Goal: Transaction & Acquisition: Subscribe to service/newsletter

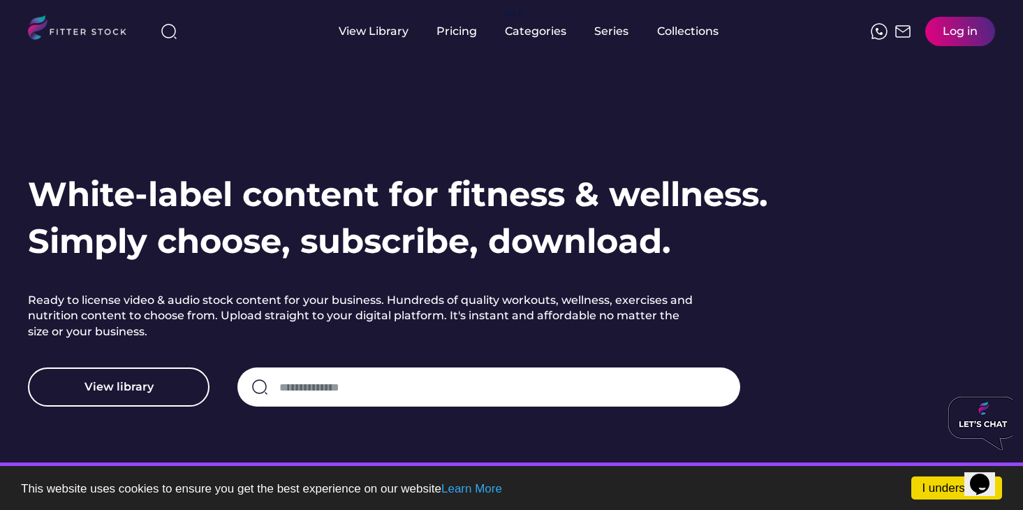
click at [145, 395] on button "View library" at bounding box center [119, 386] width 182 height 39
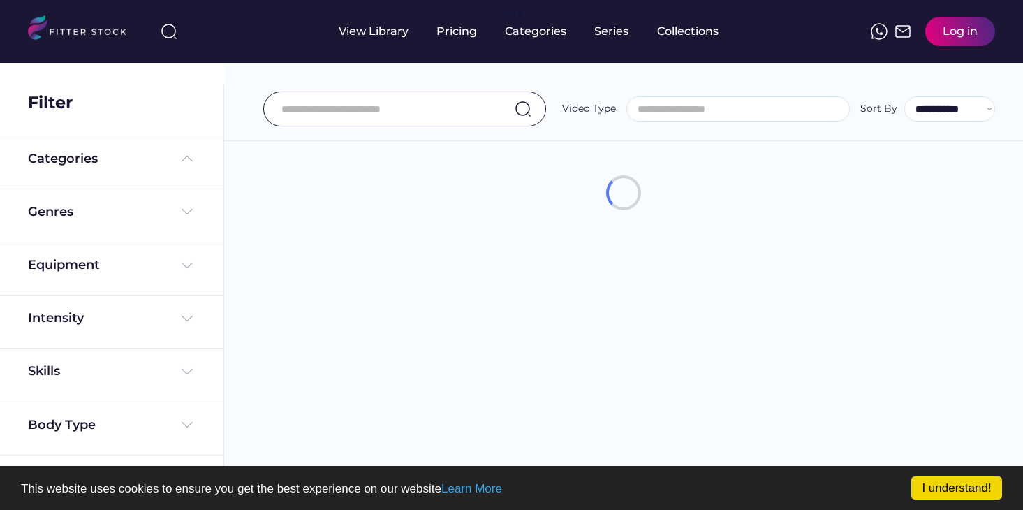
select select
select select "**********"
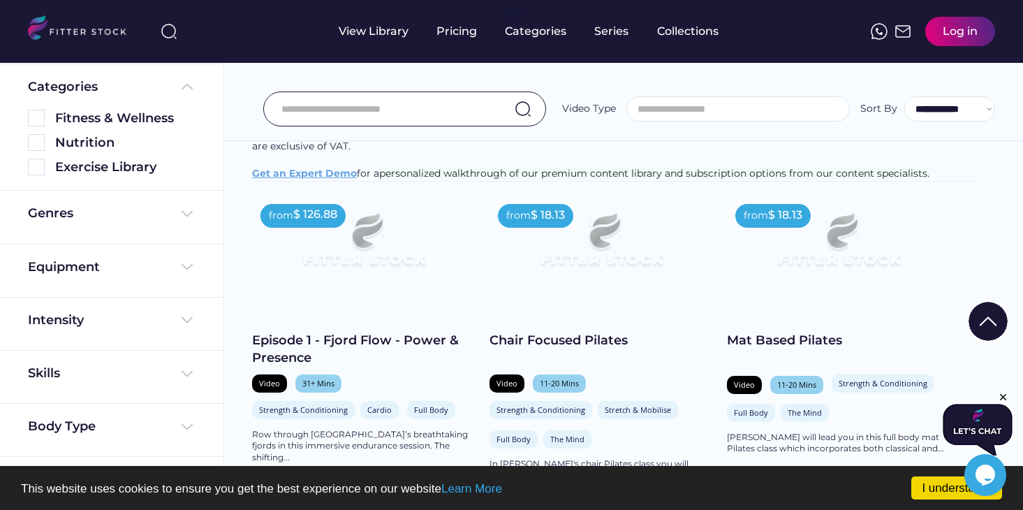
scroll to position [190, 0]
click at [38, 168] on img at bounding box center [36, 167] width 17 height 17
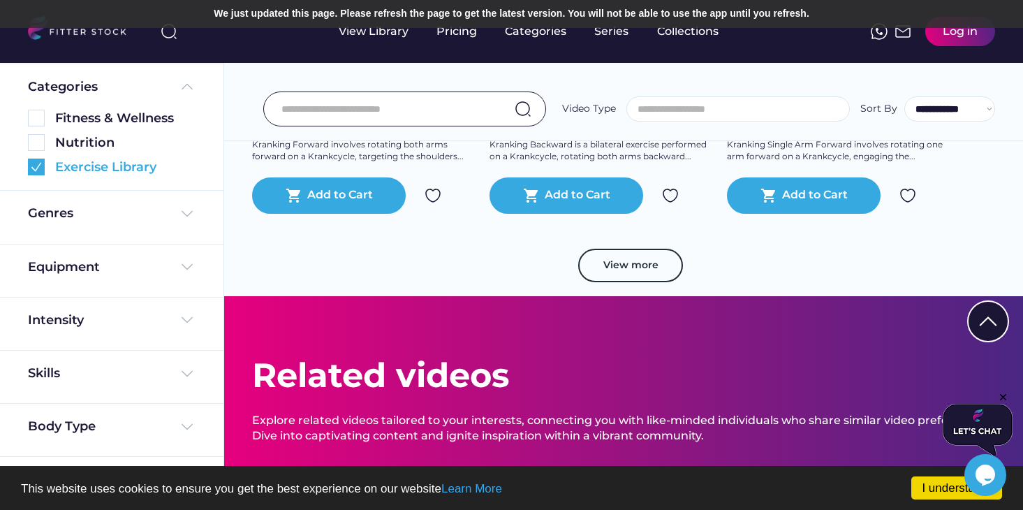
scroll to position [888, 0]
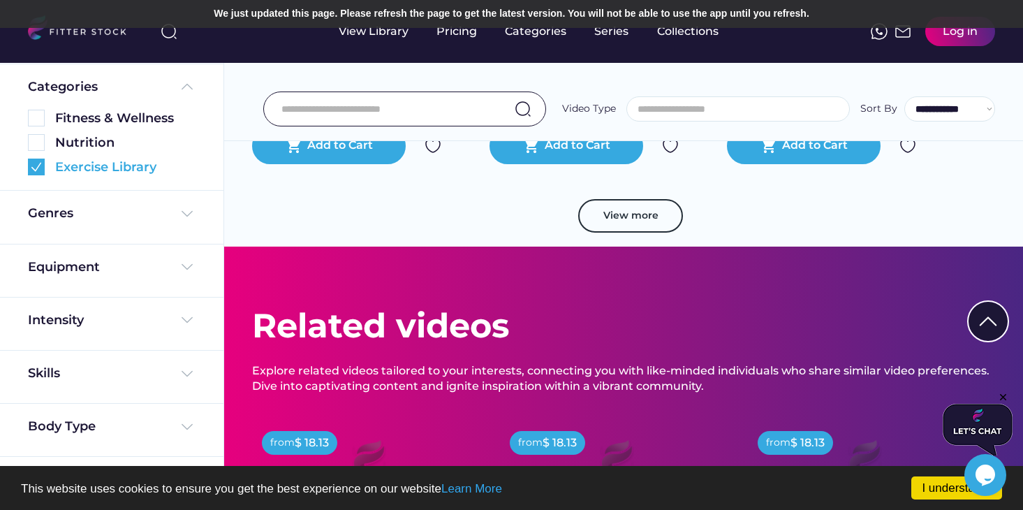
drag, startPoint x: 0, startPoint y: 0, endPoint x: 626, endPoint y: 199, distance: 657.3
click at [626, 199] on button "View more" at bounding box center [630, 216] width 105 height 34
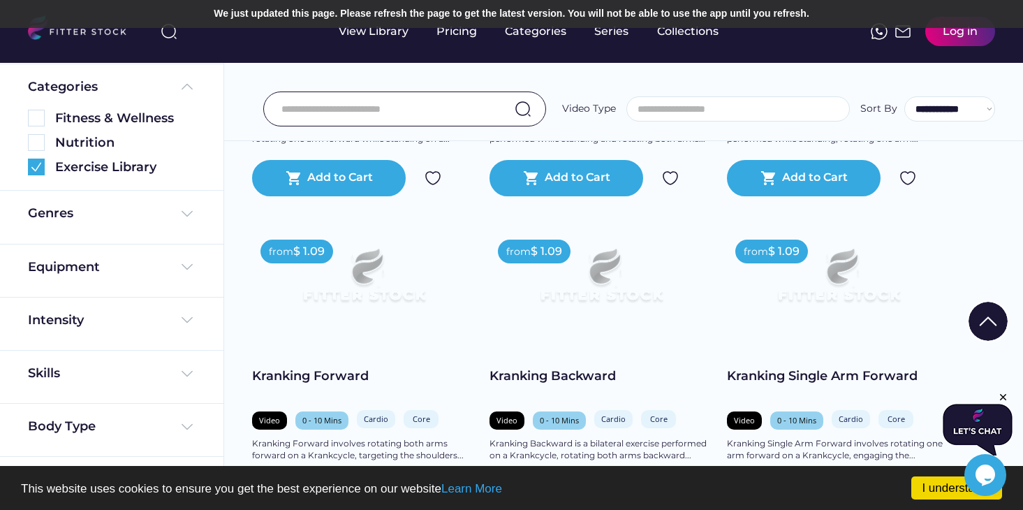
scroll to position [531, 0]
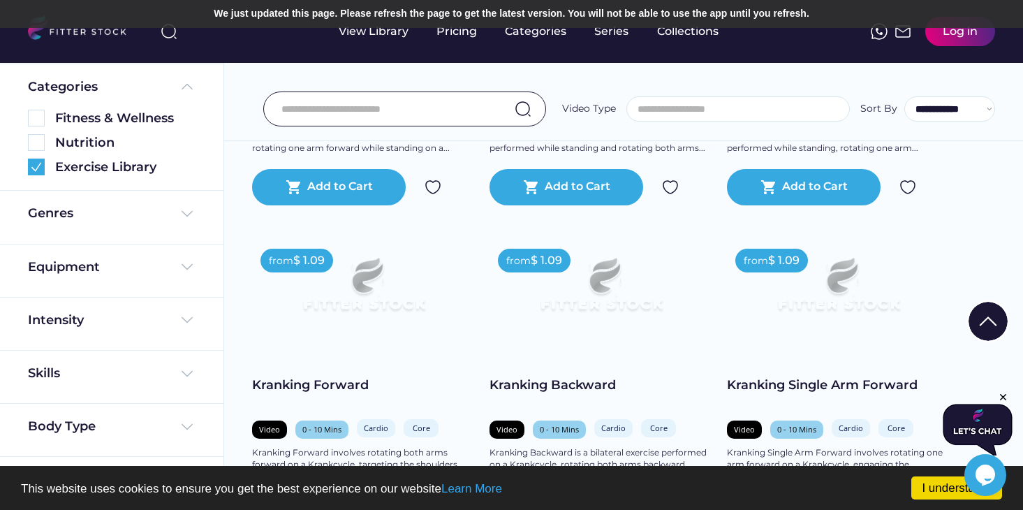
click at [549, 253] on div "$ 1.09" at bounding box center [546, 260] width 31 height 15
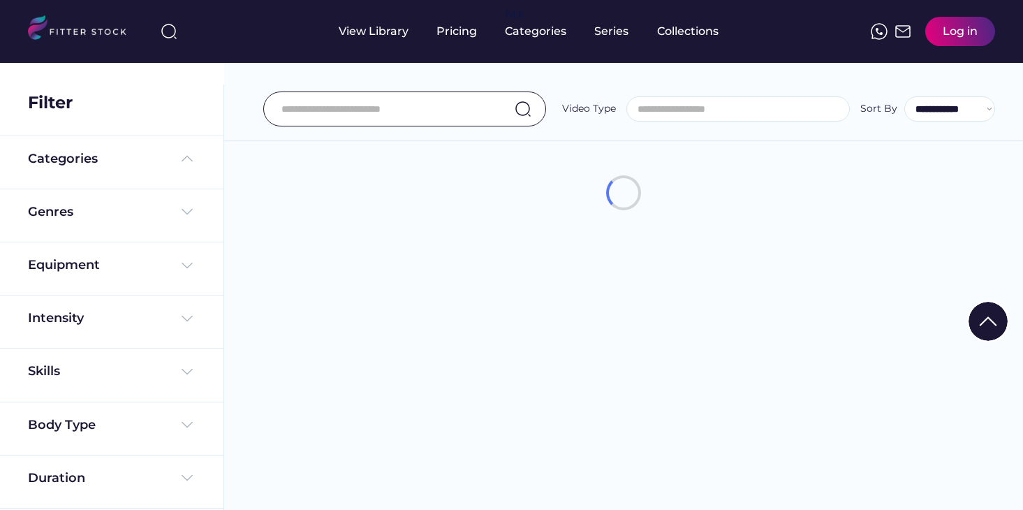
select select
select select "**********"
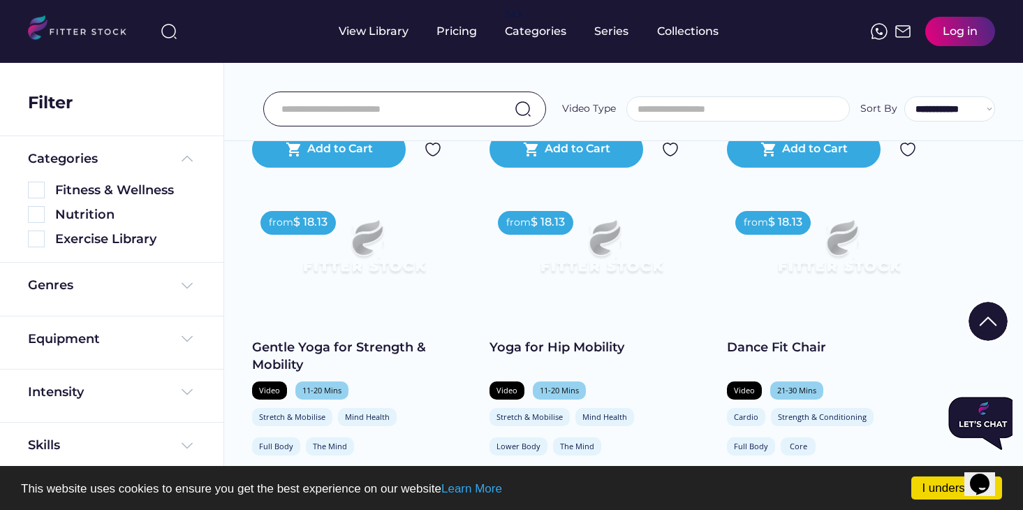
scroll to position [558, 0]
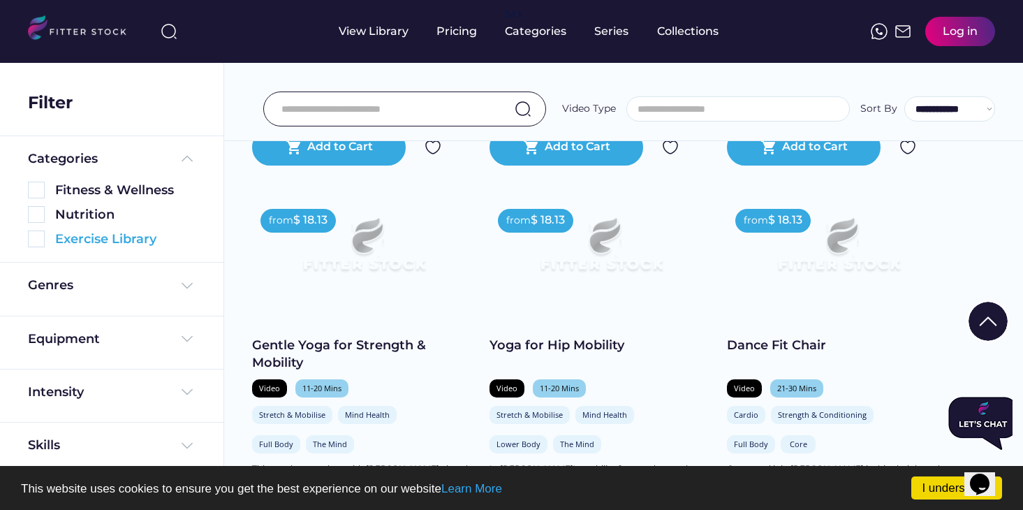
click at [36, 235] on img at bounding box center [36, 238] width 17 height 17
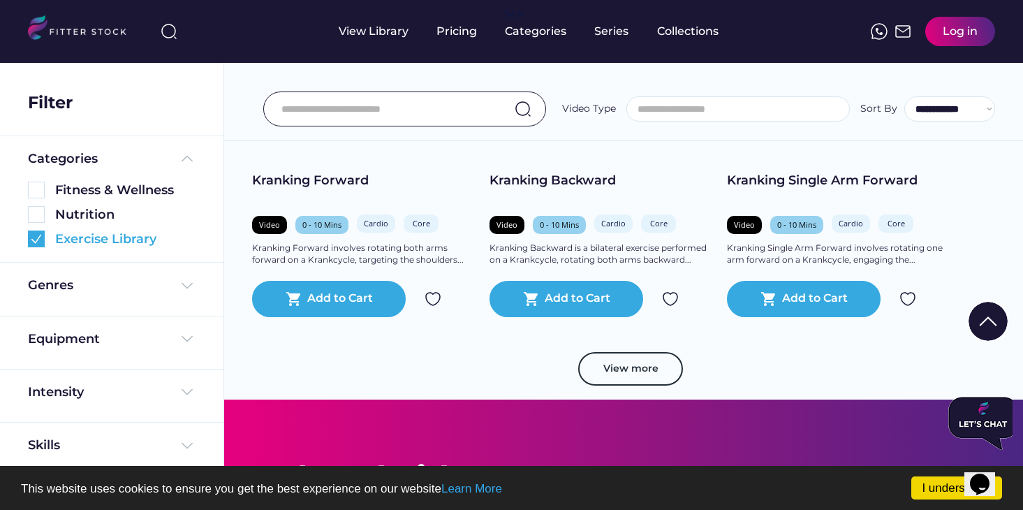
scroll to position [772, 0]
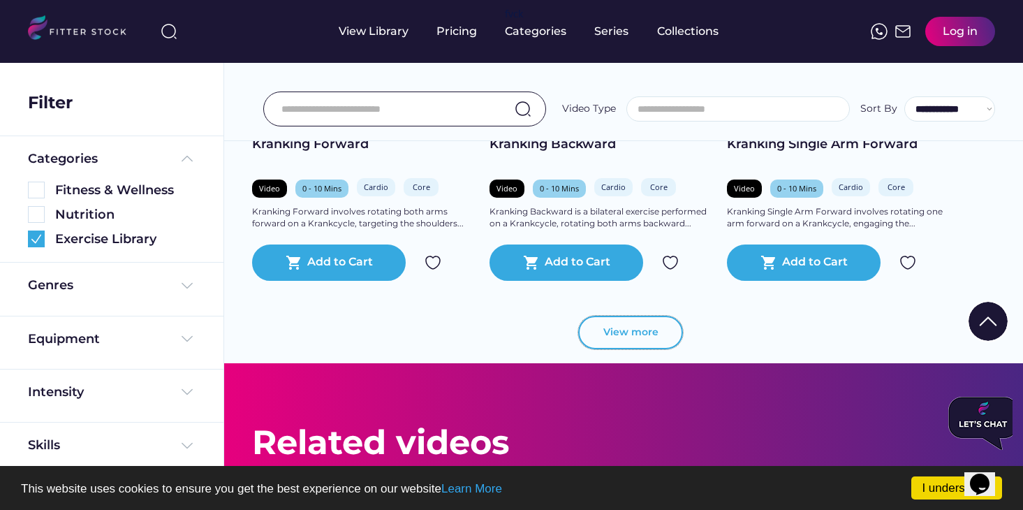
click at [629, 322] on button "View more" at bounding box center [630, 333] width 105 height 34
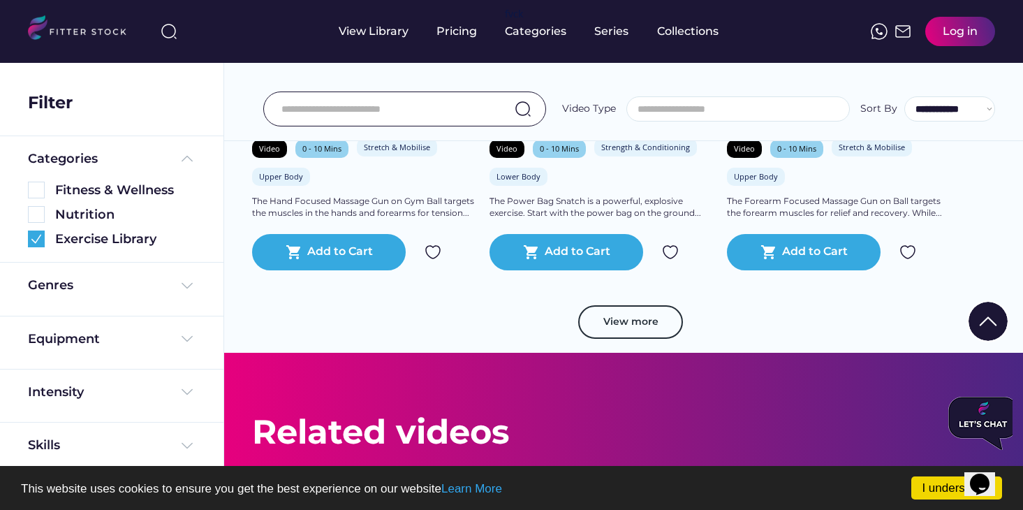
scroll to position [1464, 0]
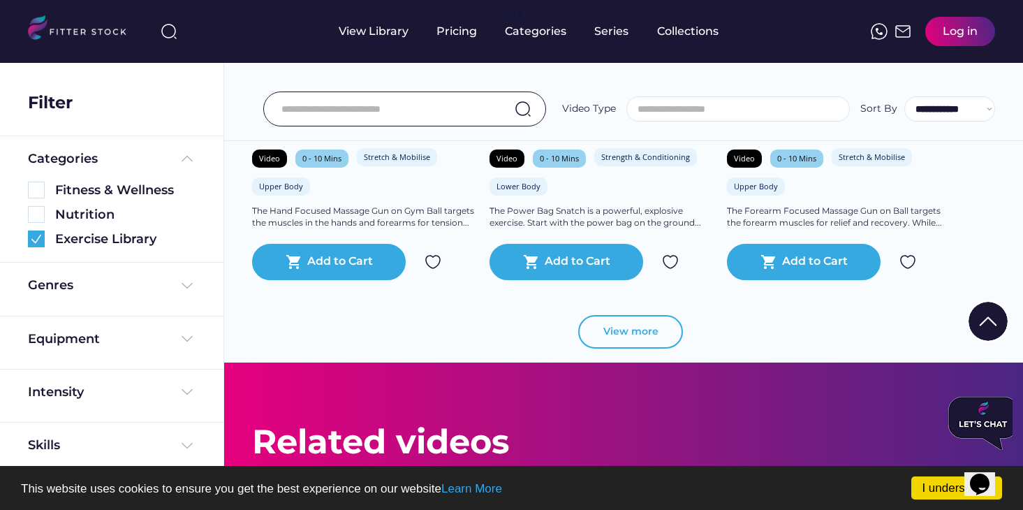
drag, startPoint x: 36, startPoint y: 235, endPoint x: 642, endPoint y: 325, distance: 612.9
click at [642, 325] on button "View more" at bounding box center [630, 332] width 105 height 34
click at [631, 315] on button "View more" at bounding box center [630, 332] width 105 height 34
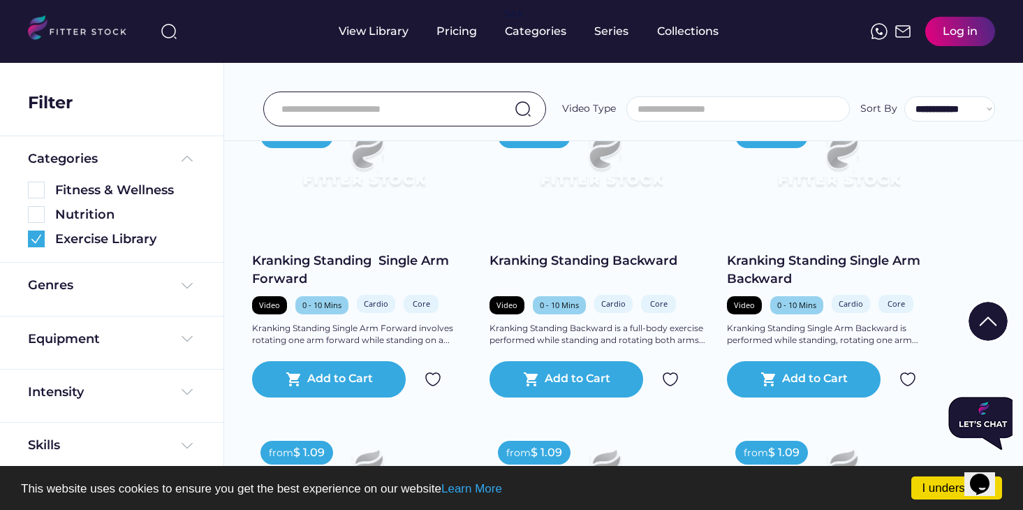
scroll to position [343, 0]
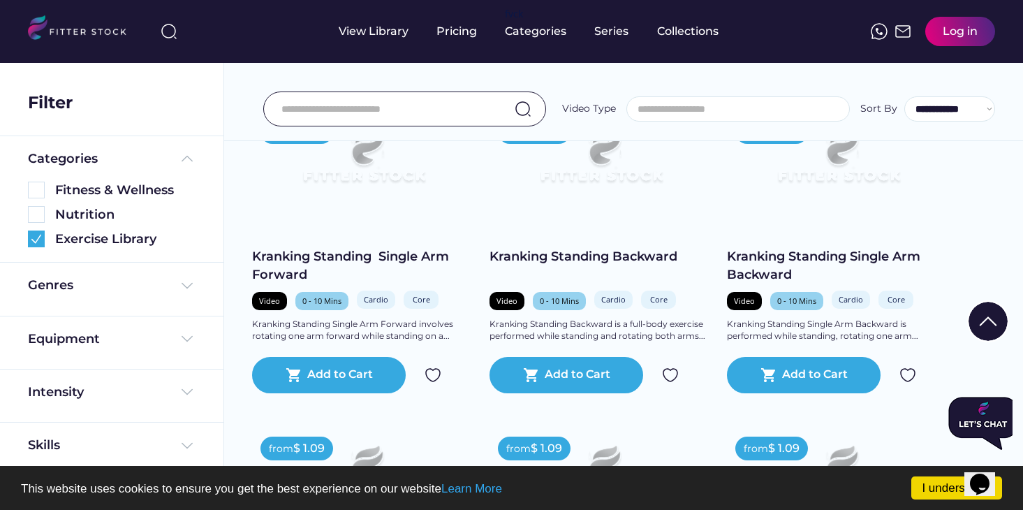
click at [337, 374] on div "shopping_cart Add to Cart" at bounding box center [329, 375] width 154 height 36
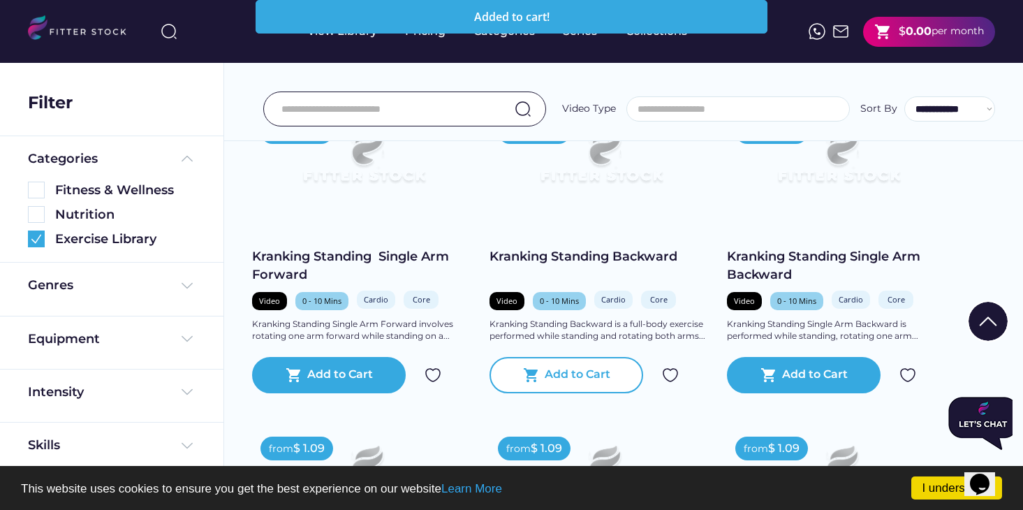
drag, startPoint x: 642, startPoint y: 325, endPoint x: 596, endPoint y: 356, distance: 55.4
click at [596, 367] on div "Add to Cart" at bounding box center [578, 375] width 66 height 17
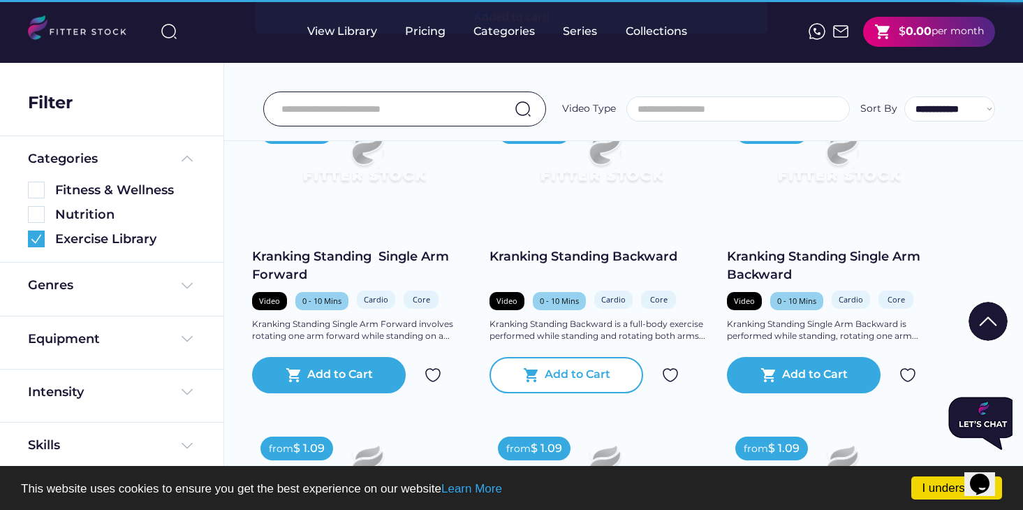
drag, startPoint x: 596, startPoint y: 356, endPoint x: 798, endPoint y: 353, distance: 201.9
click at [798, 367] on div "Add to Cart" at bounding box center [815, 375] width 66 height 17
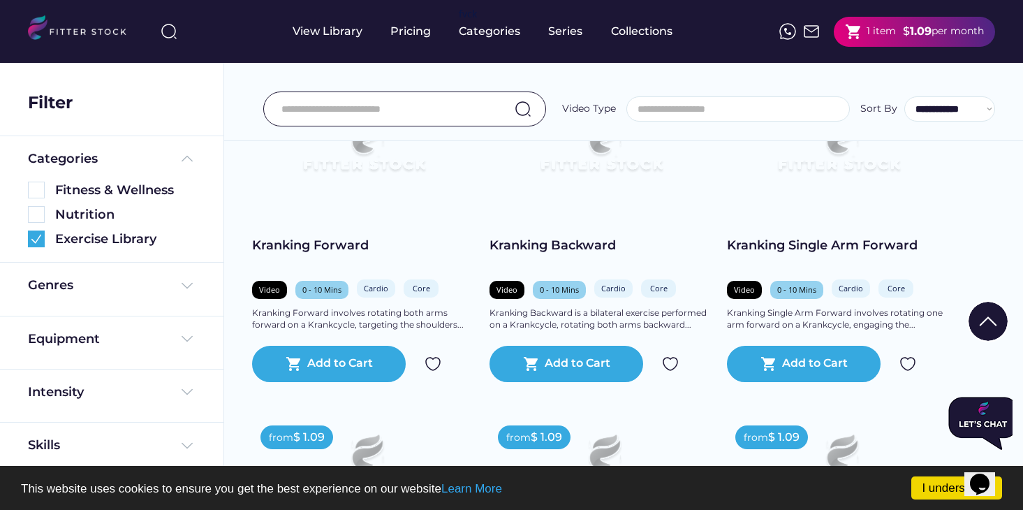
scroll to position [696, 0]
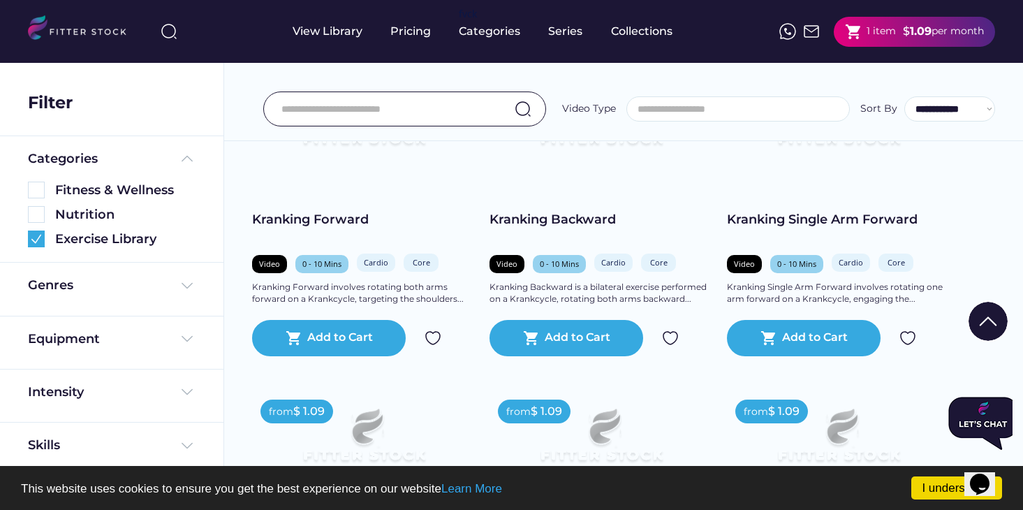
click at [358, 330] on div "Add to Cart" at bounding box center [340, 338] width 66 height 17
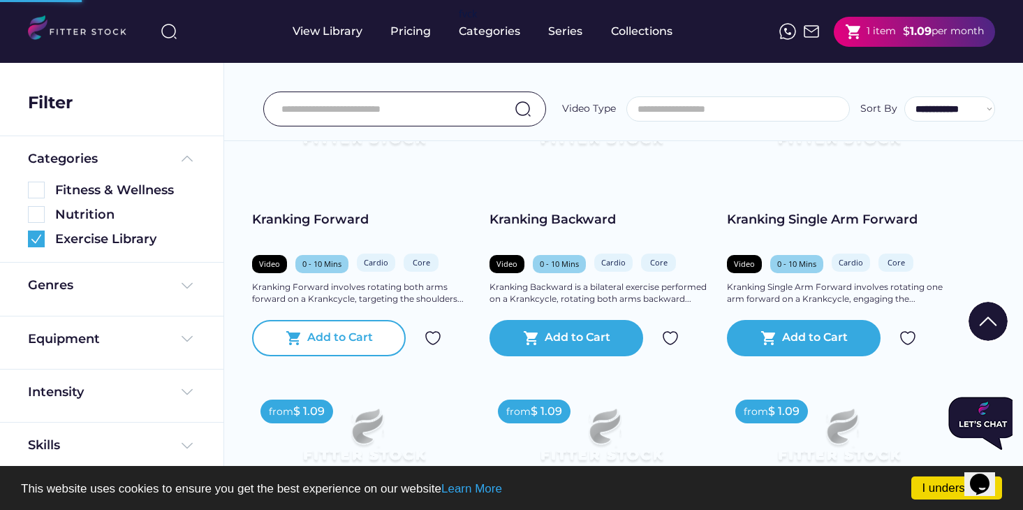
drag, startPoint x: 798, startPoint y: 353, endPoint x: 529, endPoint y: 327, distance: 270.2
click at [529, 330] on text "shopping_cart" at bounding box center [531, 338] width 17 height 17
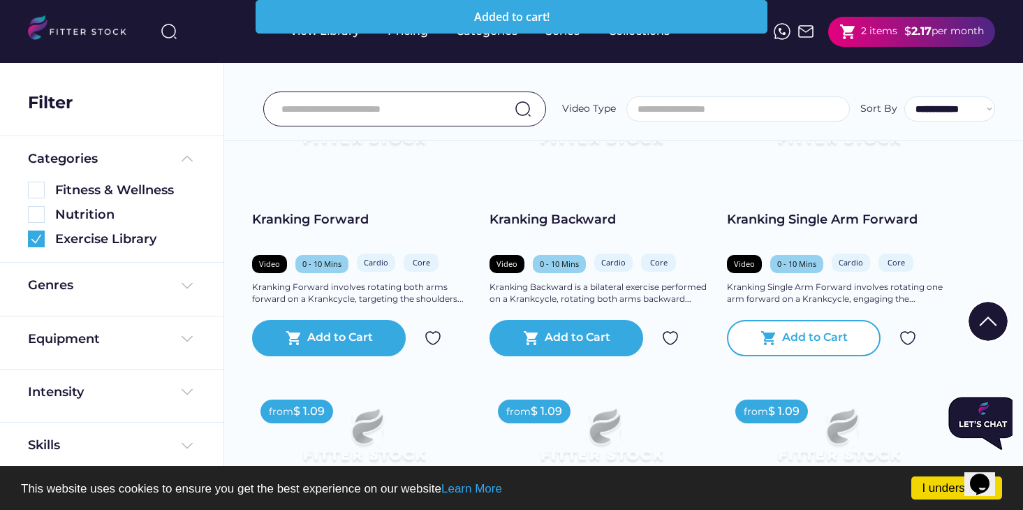
drag, startPoint x: 529, startPoint y: 327, endPoint x: 783, endPoint y: 330, distance: 254.2
click at [783, 330] on div "Add to Cart" at bounding box center [815, 338] width 66 height 17
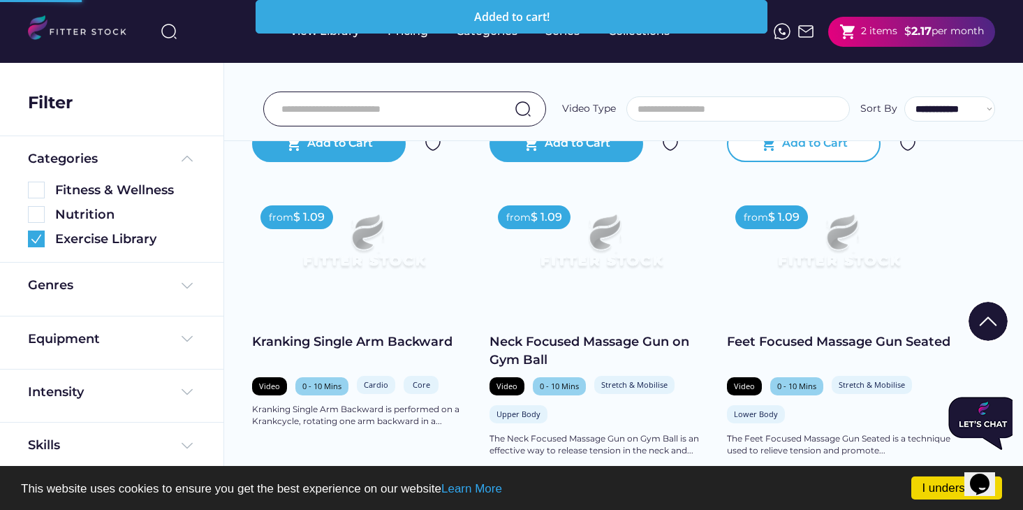
scroll to position [937, 0]
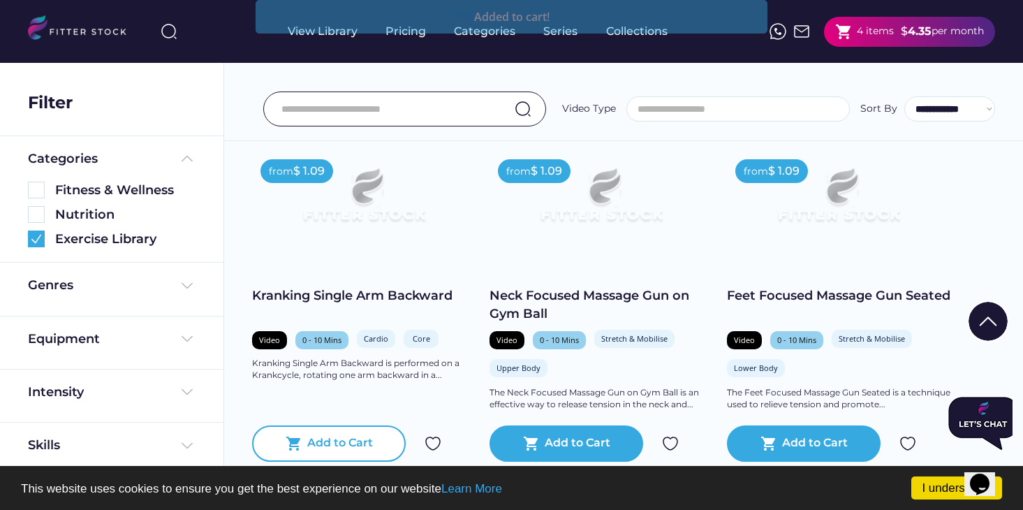
click at [348, 435] on div "Add to Cart" at bounding box center [340, 443] width 66 height 17
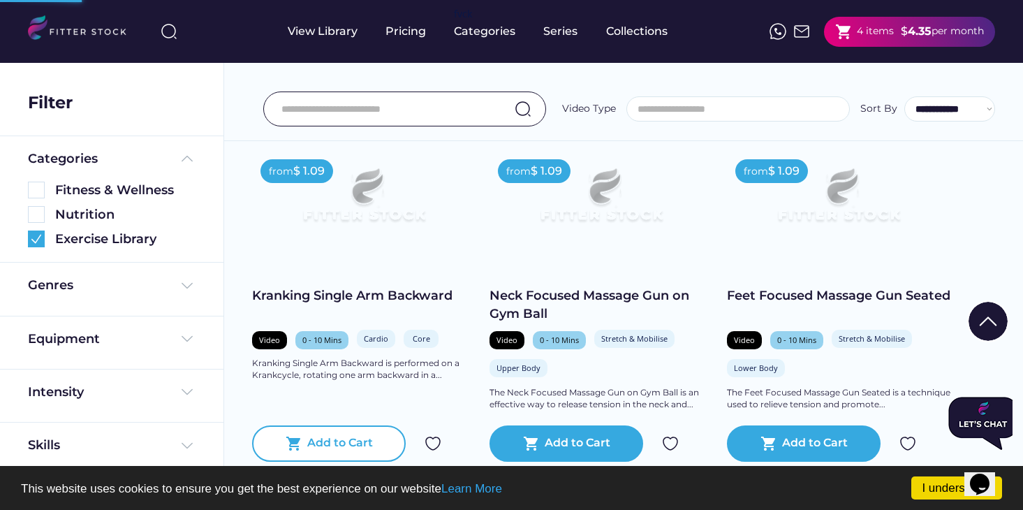
drag, startPoint x: 783, startPoint y: 330, endPoint x: 564, endPoint y: 415, distance: 234.6
click at [564, 425] on div "shopping_cart Add to Cart" at bounding box center [567, 443] width 154 height 36
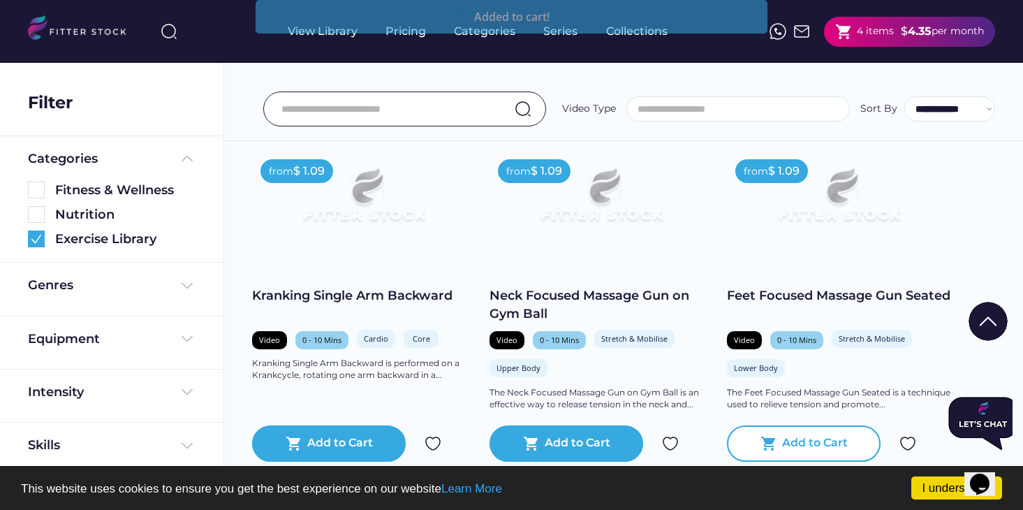
click at [800, 443] on div "shopping_cart Add to Cart" at bounding box center [804, 443] width 154 height 36
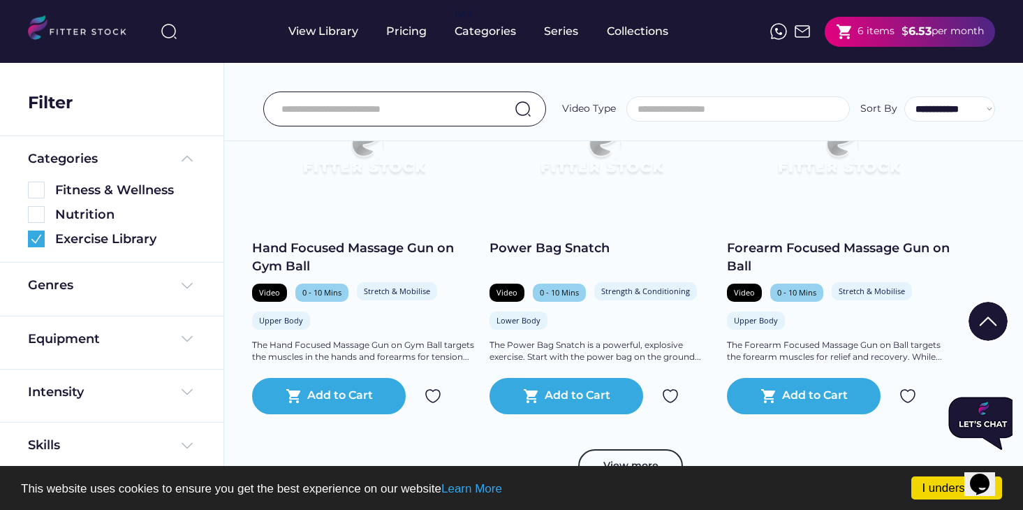
scroll to position [1337, 0]
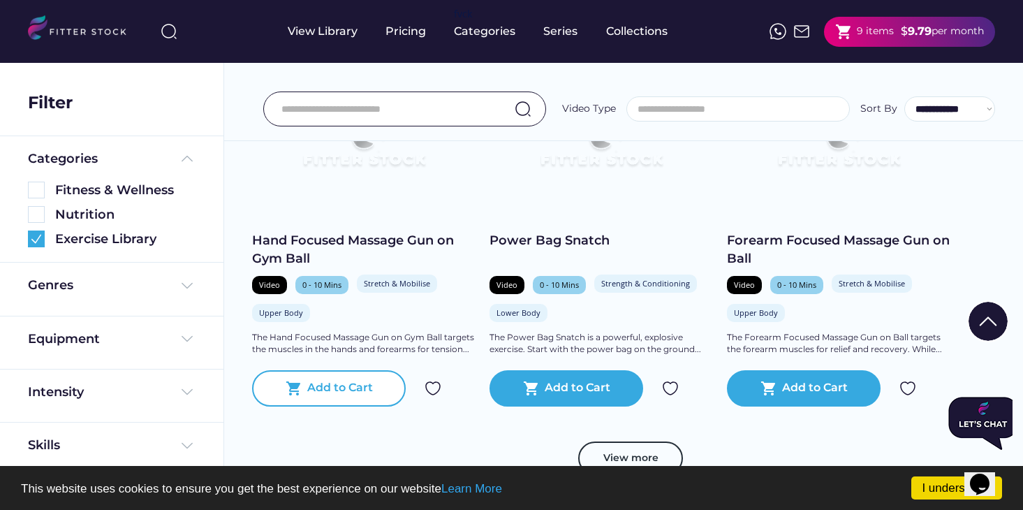
drag, startPoint x: 564, startPoint y: 415, endPoint x: 337, endPoint y: 369, distance: 232.2
click at [337, 380] on div "Add to Cart" at bounding box center [340, 388] width 66 height 17
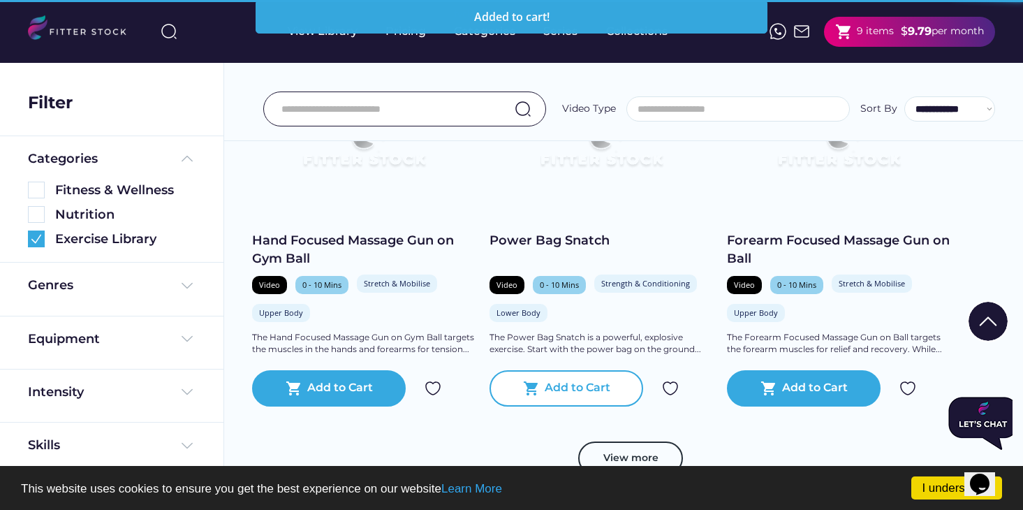
drag, startPoint x: 337, startPoint y: 369, endPoint x: 578, endPoint y: 390, distance: 242.5
click at [578, 390] on div "shopping_cart Add to Cart" at bounding box center [567, 388] width 154 height 36
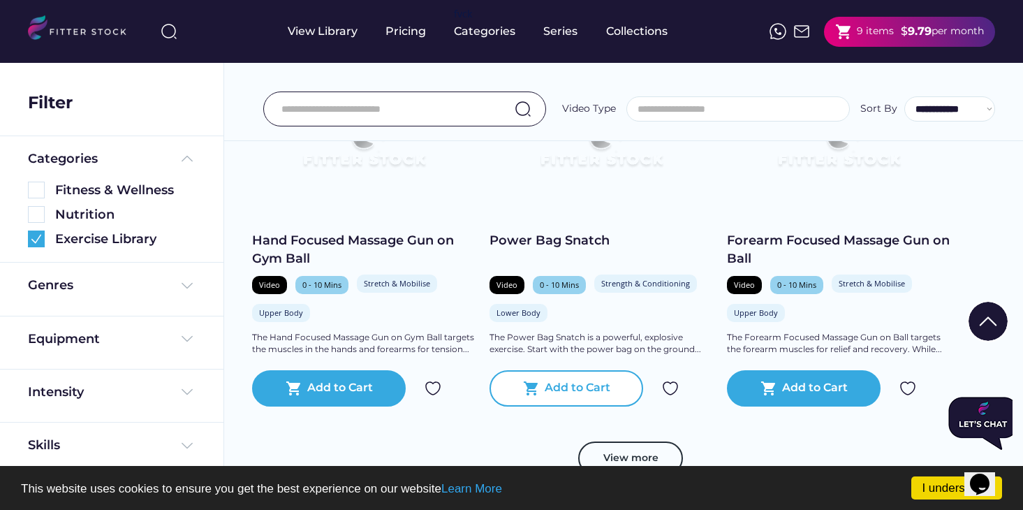
click at [776, 380] on text "shopping_cart" at bounding box center [769, 388] width 17 height 17
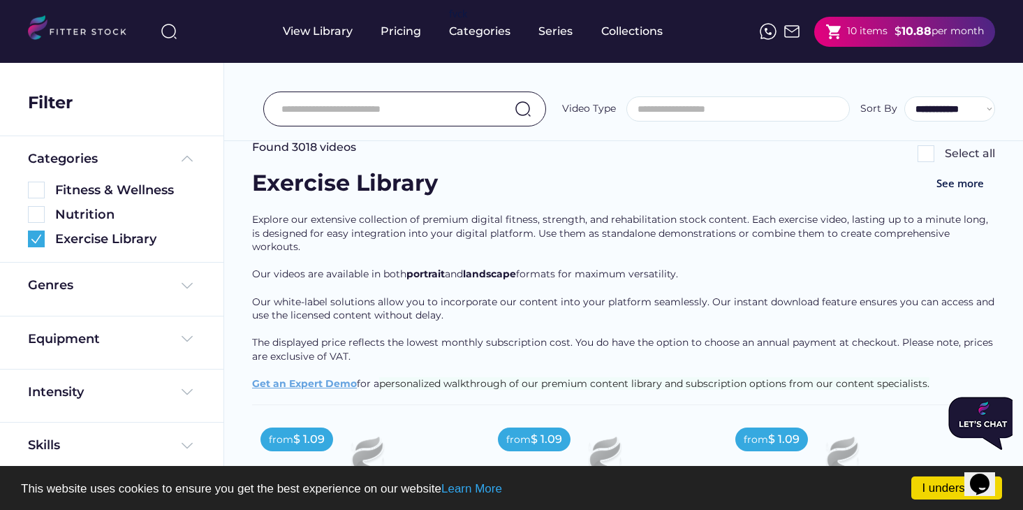
scroll to position [0, 0]
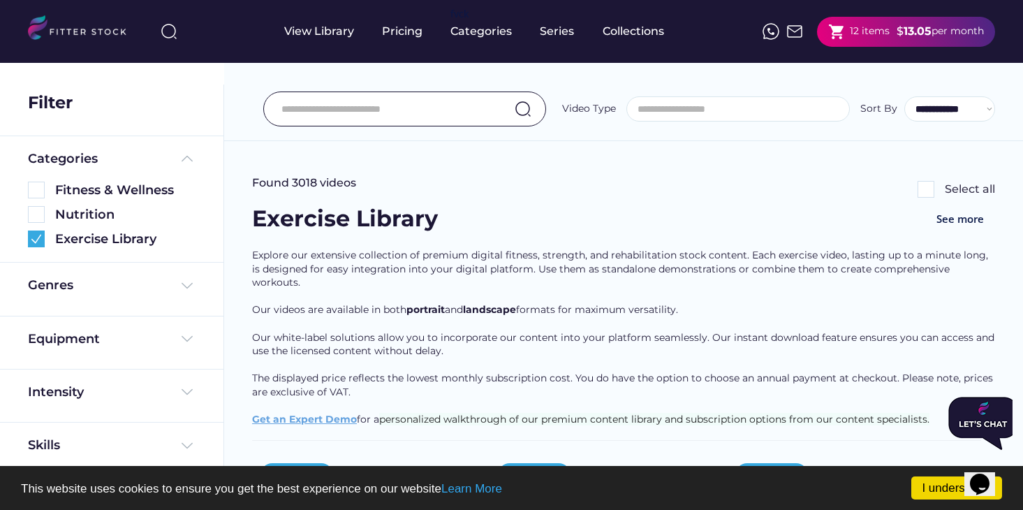
click at [875, 34] on div "12 items" at bounding box center [870, 31] width 40 height 14
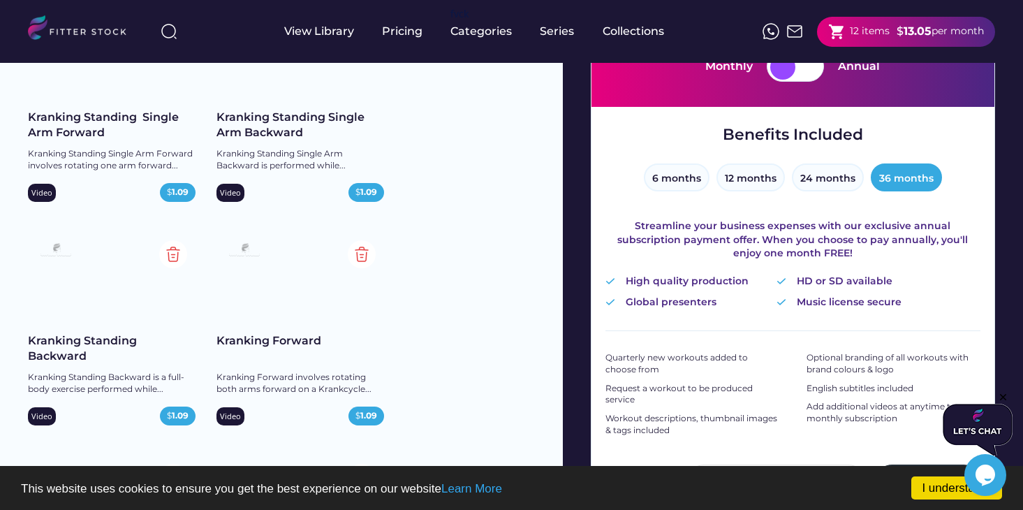
scroll to position [189, 0]
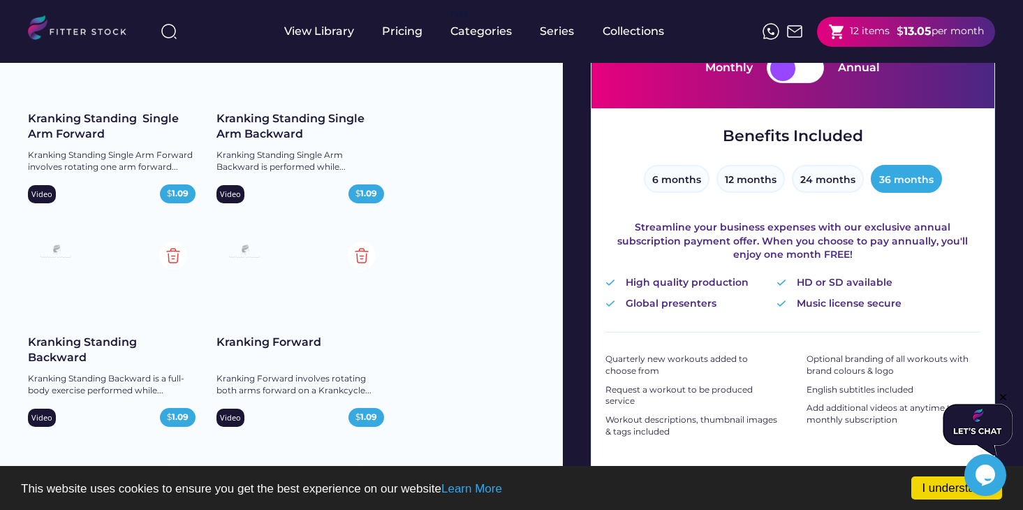
drag, startPoint x: 0, startPoint y: 0, endPoint x: 821, endPoint y: 175, distance: 839.8
click at [821, 175] on button "24 months" at bounding box center [828, 179] width 72 height 28
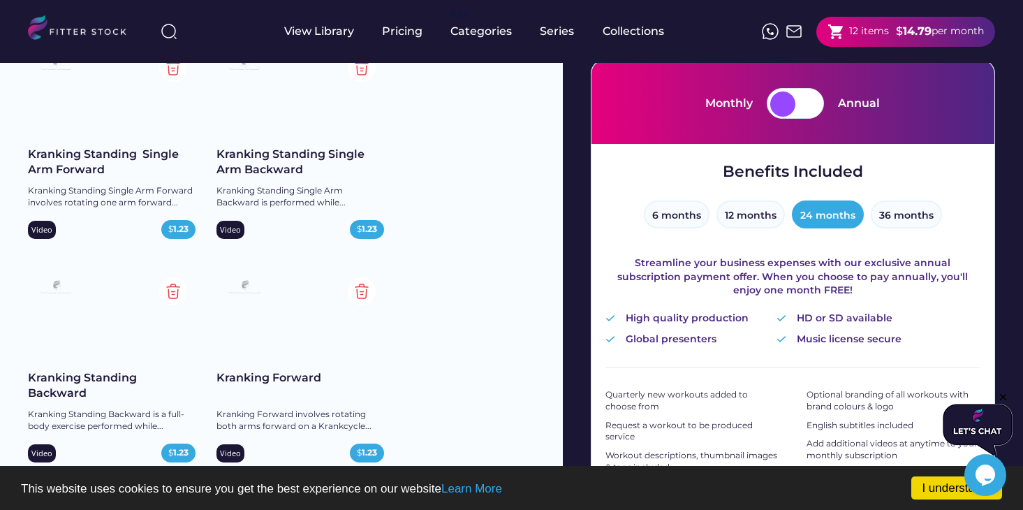
scroll to position [133, 0]
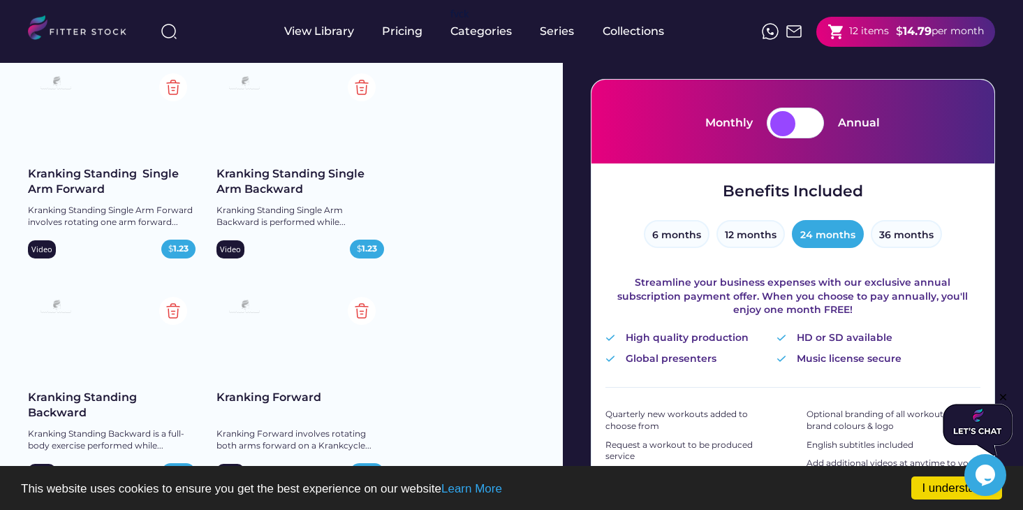
click at [749, 243] on button "12 months" at bounding box center [751, 234] width 68 height 28
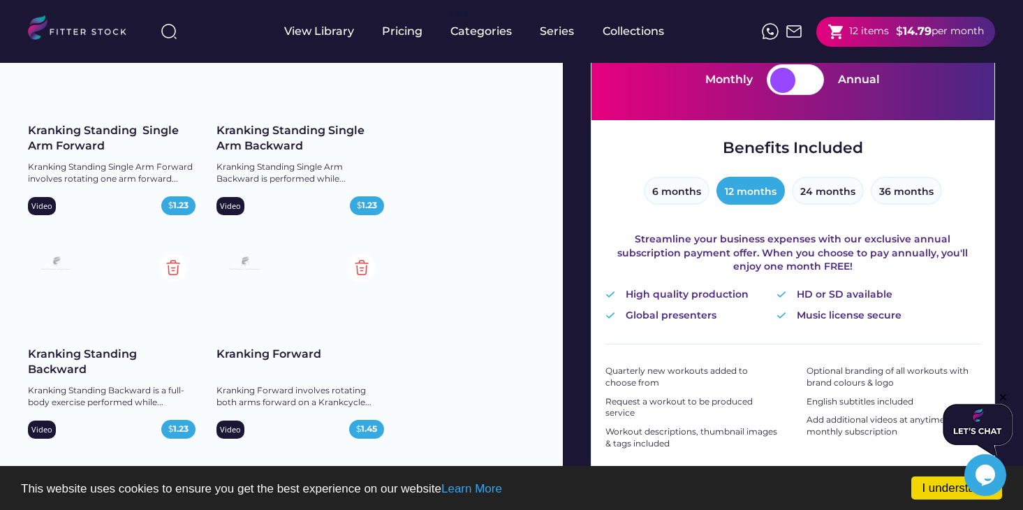
scroll to position [0, 0]
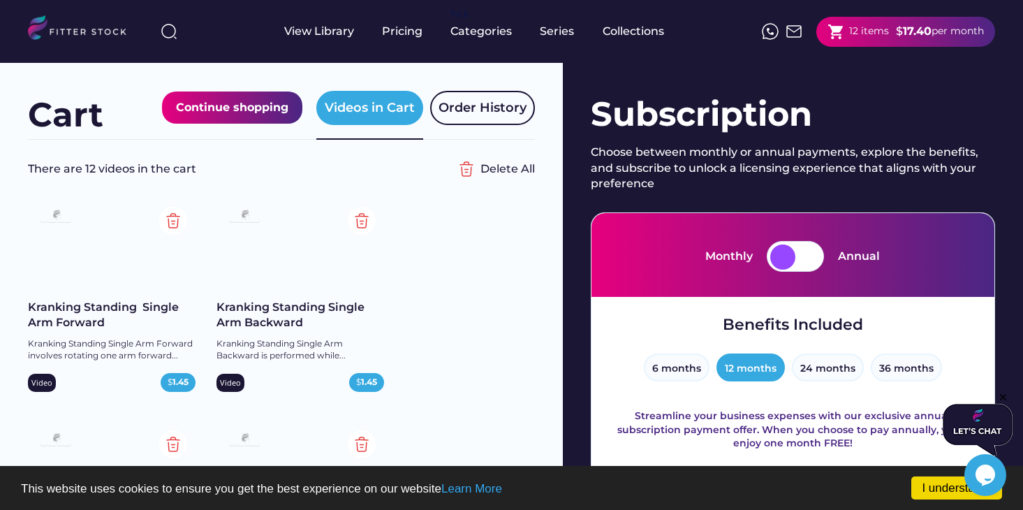
click at [683, 372] on button "6 months" at bounding box center [677, 367] width 66 height 28
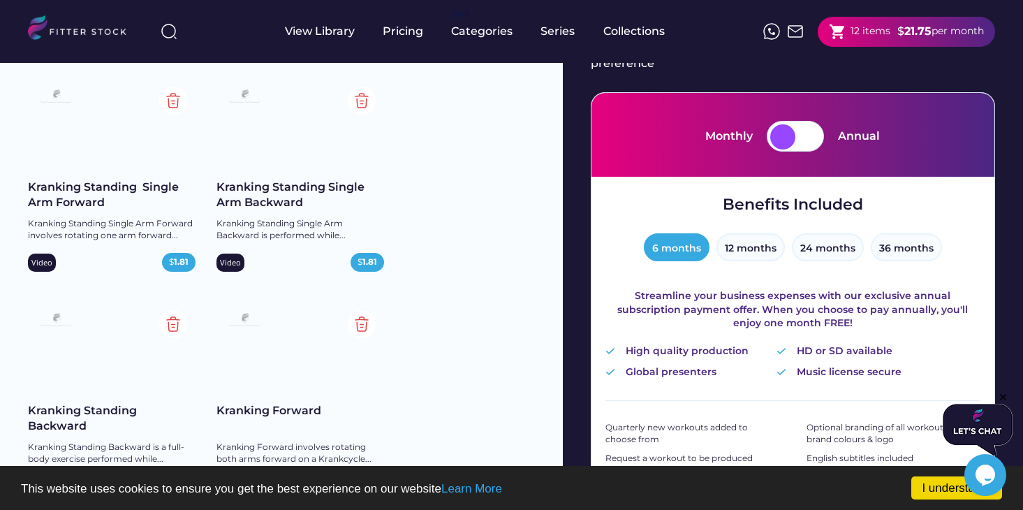
scroll to position [108, 0]
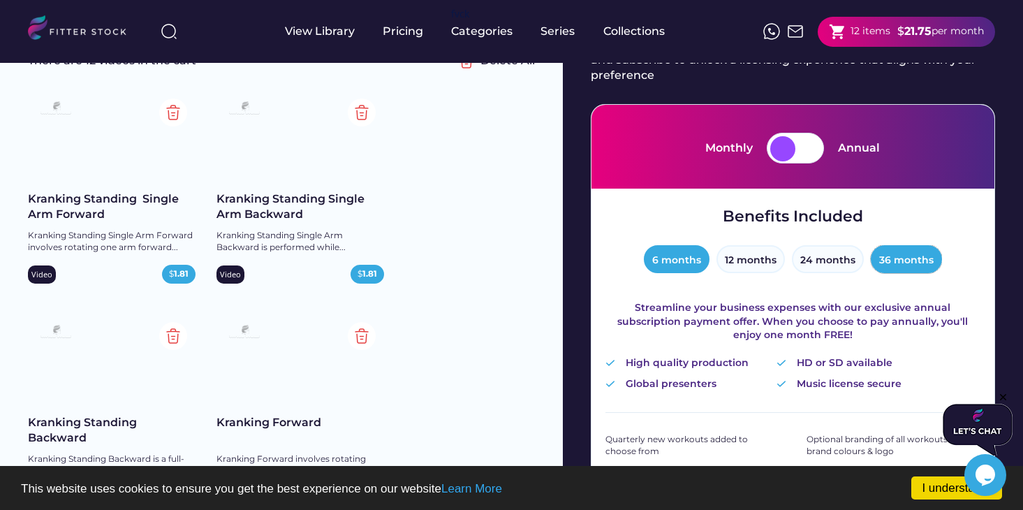
click at [895, 261] on button "36 months" at bounding box center [906, 259] width 71 height 28
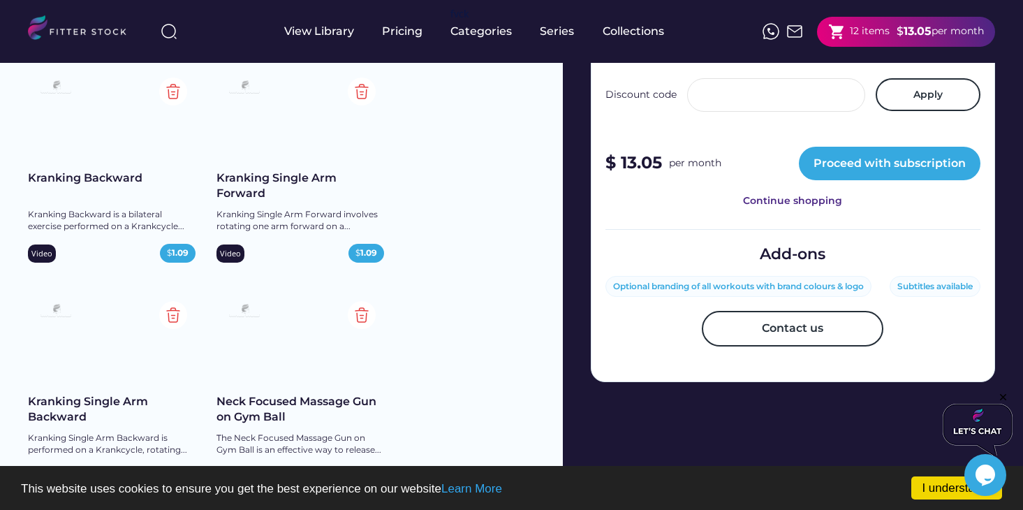
scroll to position [577, 0]
click at [937, 290] on div "Subtitles available" at bounding box center [934, 286] width 75 height 12
click at [925, 284] on div "Subtitles available" at bounding box center [934, 286] width 75 height 12
drag, startPoint x: 821, startPoint y: 175, endPoint x: 829, endPoint y: 288, distance: 113.4
click at [829, 288] on div "Optional branding of all workouts with brand colours & logo" at bounding box center [738, 286] width 251 height 12
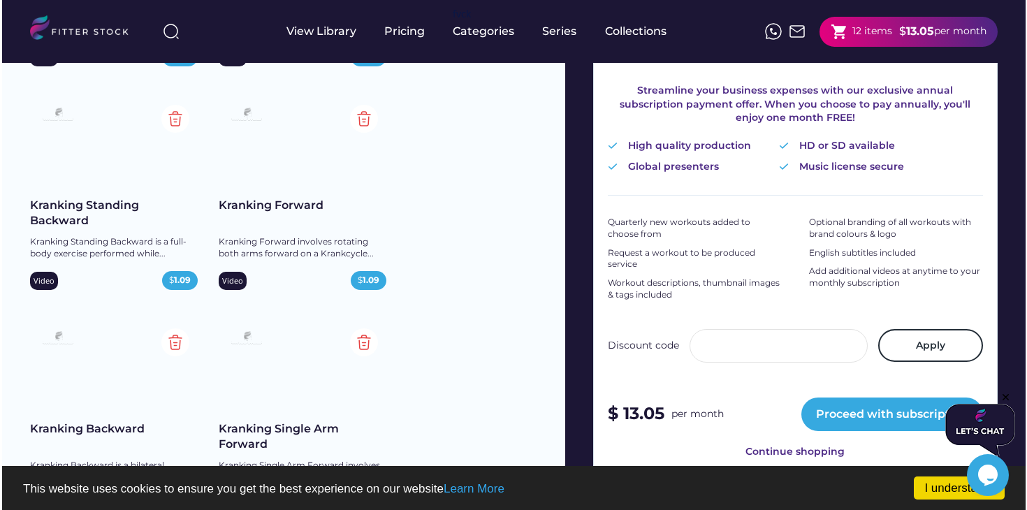
scroll to position [410, 0]
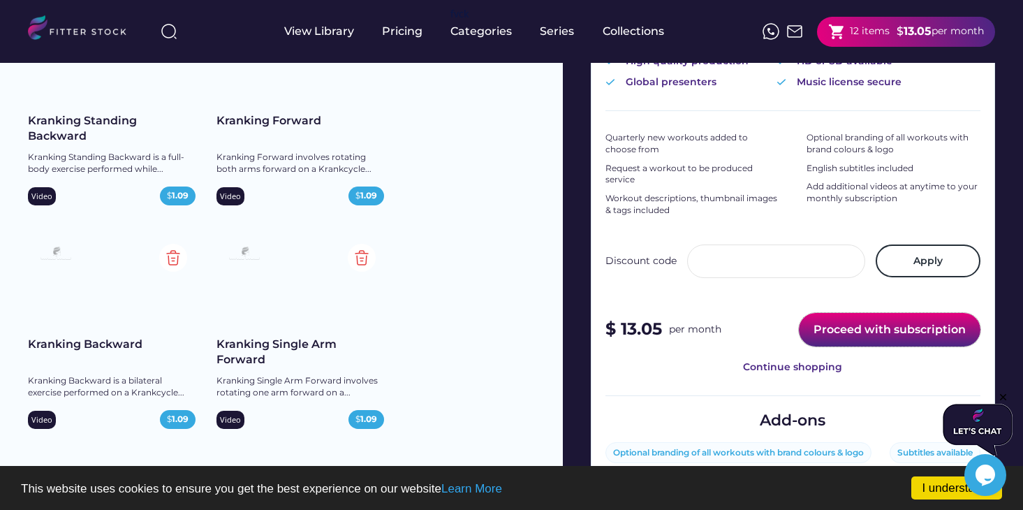
click at [839, 328] on button "Proceed with subscription" at bounding box center [890, 330] width 182 height 34
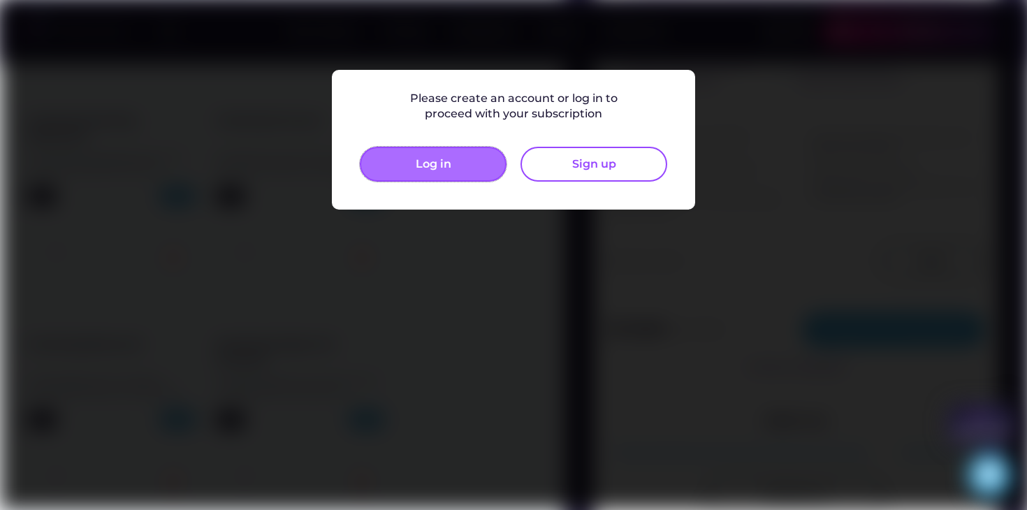
click at [471, 170] on button "Log in" at bounding box center [433, 164] width 147 height 35
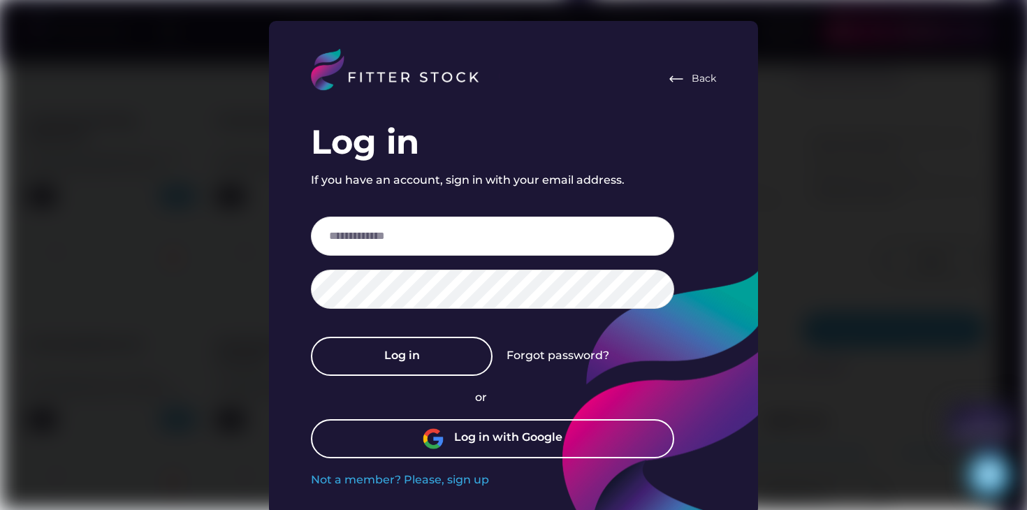
drag, startPoint x: 829, startPoint y: 288, endPoint x: 700, endPoint y: 81, distance: 244.4
click at [700, 81] on div "Back" at bounding box center [703, 79] width 24 height 14
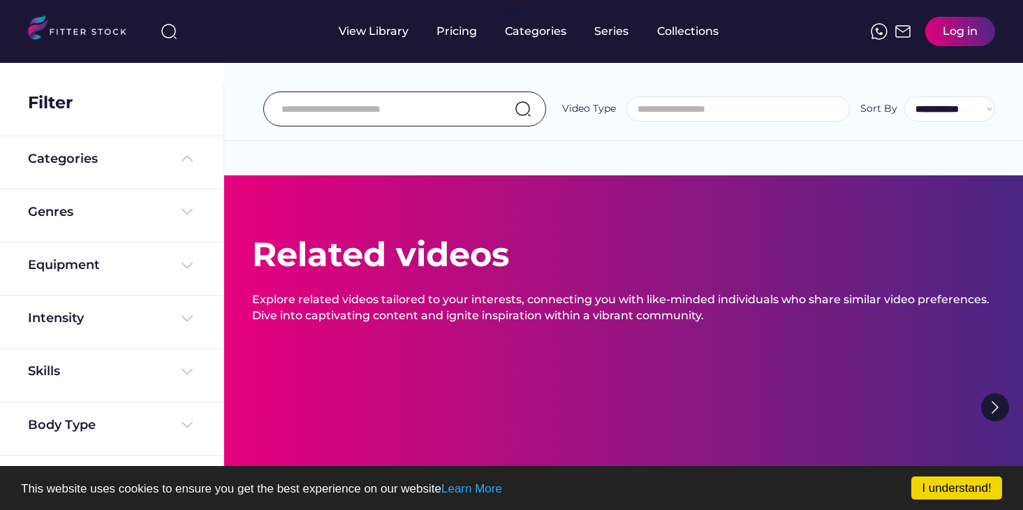
select select
select select "**********"
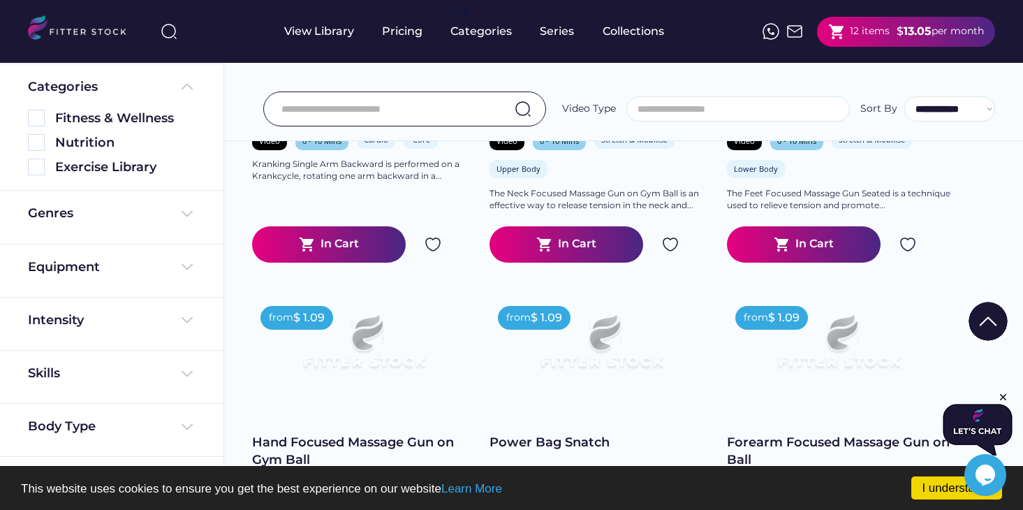
scroll to position [3011, 0]
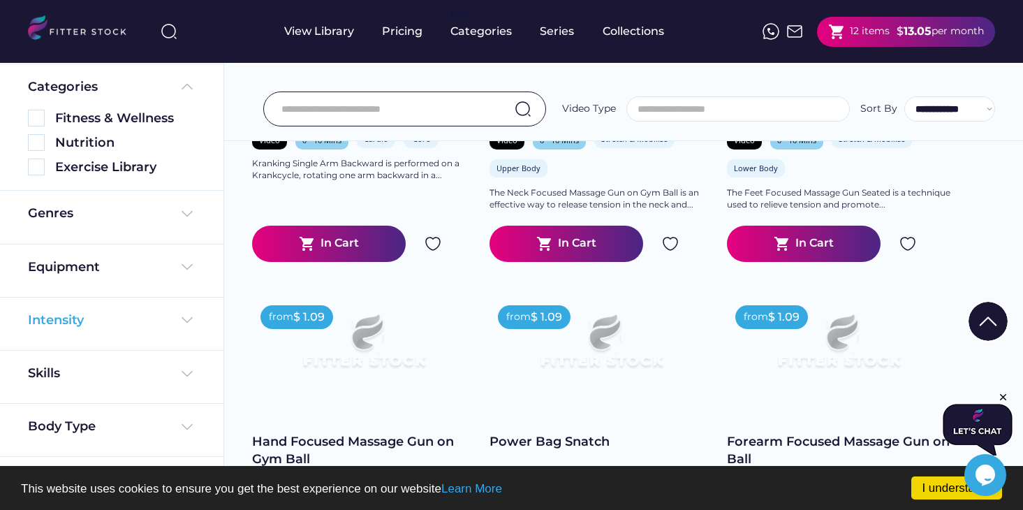
drag, startPoint x: 0, startPoint y: 0, endPoint x: 72, endPoint y: 313, distance: 321.0
click at [72, 313] on div "Intensity" at bounding box center [56, 319] width 56 height 17
click at [43, 397] on img at bounding box center [36, 401] width 17 height 17
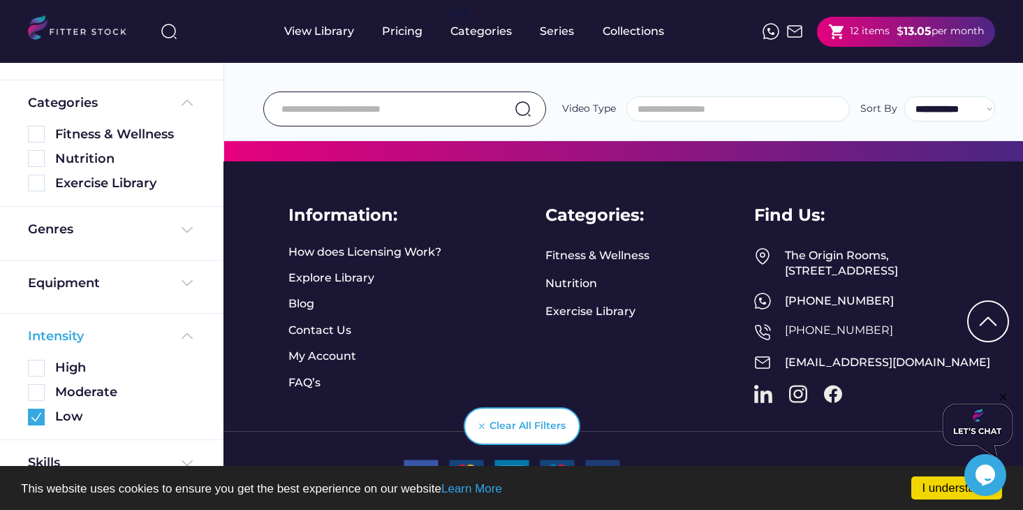
scroll to position [149, 0]
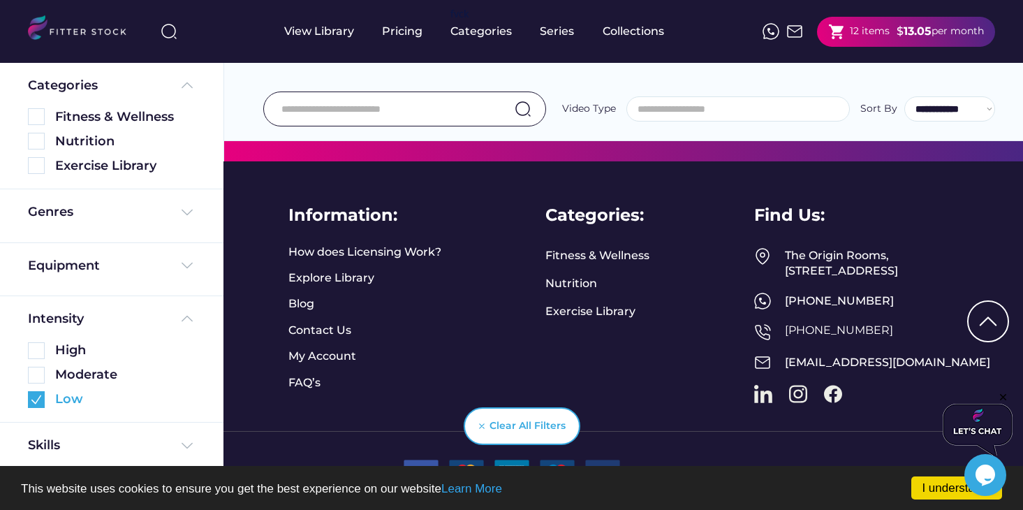
click at [146, 269] on div "Equipment" at bounding box center [112, 265] width 168 height 17
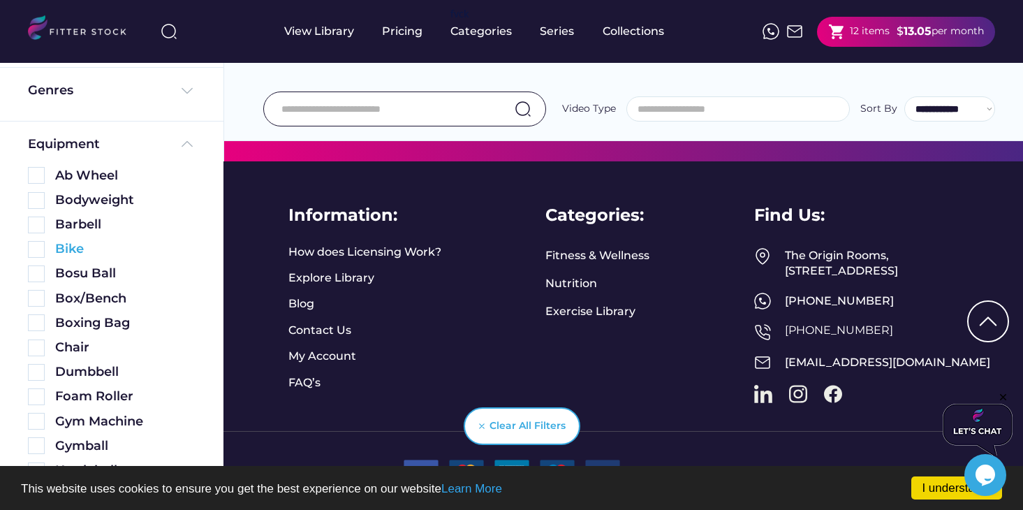
scroll to position [272, 0]
drag, startPoint x: 72, startPoint y: 313, endPoint x: 38, endPoint y: 209, distance: 109.3
click at [38, 209] on div "Barbell" at bounding box center [112, 219] width 168 height 24
click at [38, 204] on img at bounding box center [36, 199] width 17 height 17
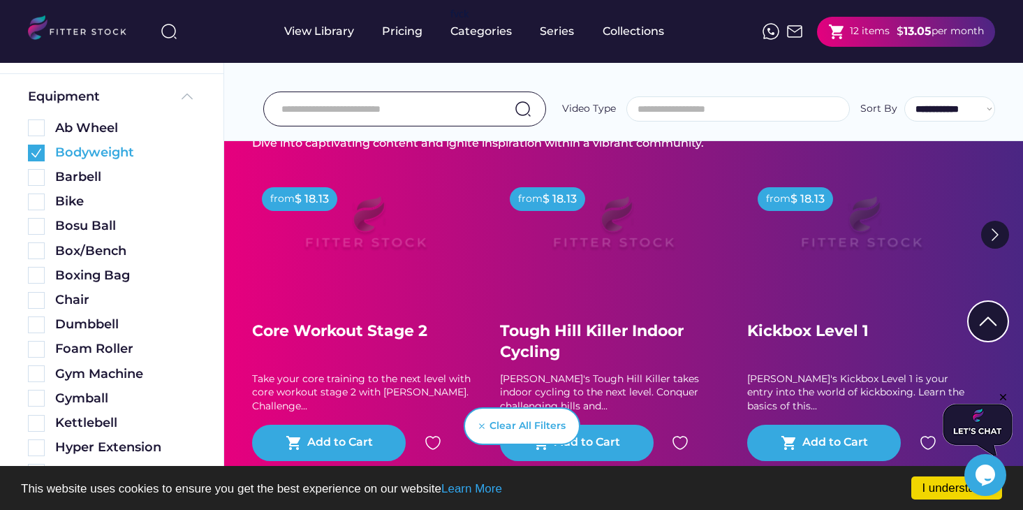
scroll to position [320, 0]
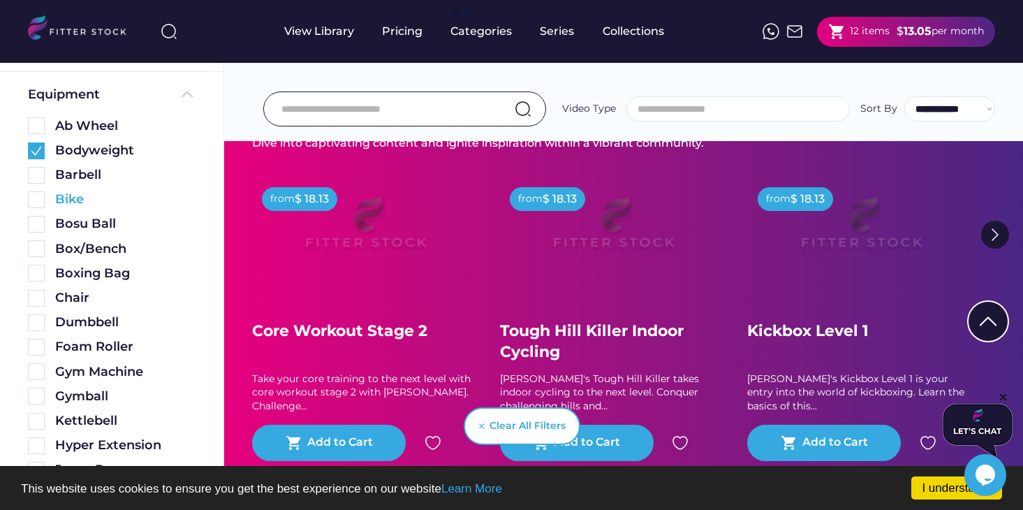
click at [41, 323] on img at bounding box center [36, 322] width 17 height 17
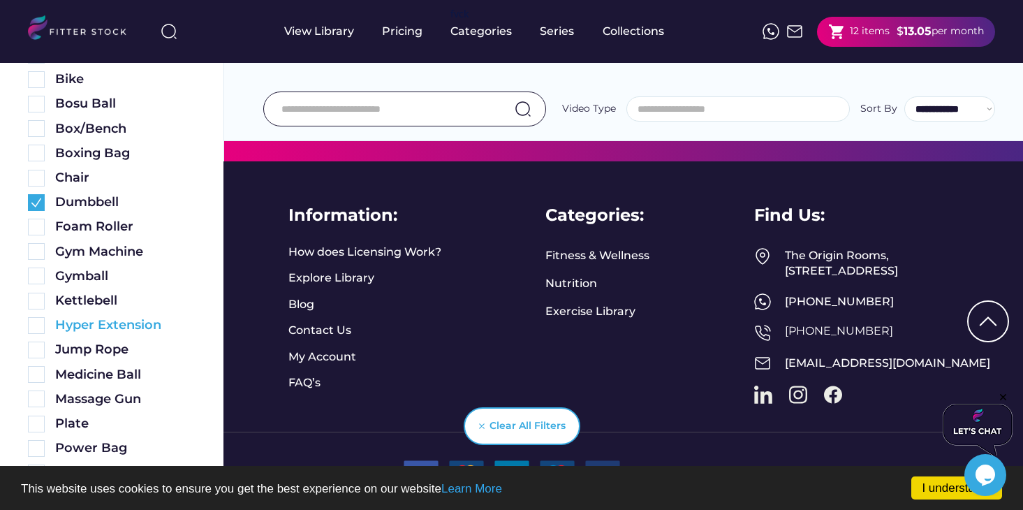
scroll to position [416, 0]
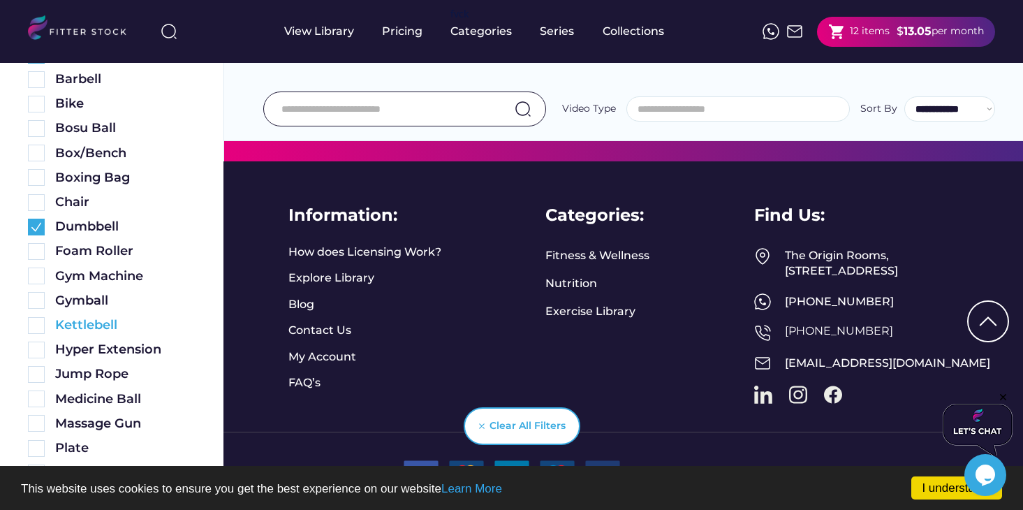
click at [38, 202] on img at bounding box center [36, 202] width 17 height 17
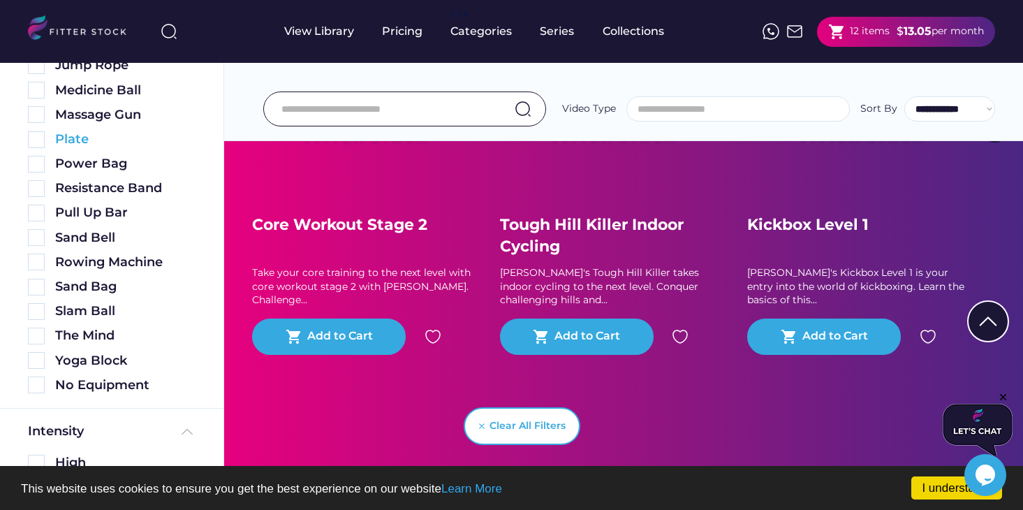
scroll to position [740, 0]
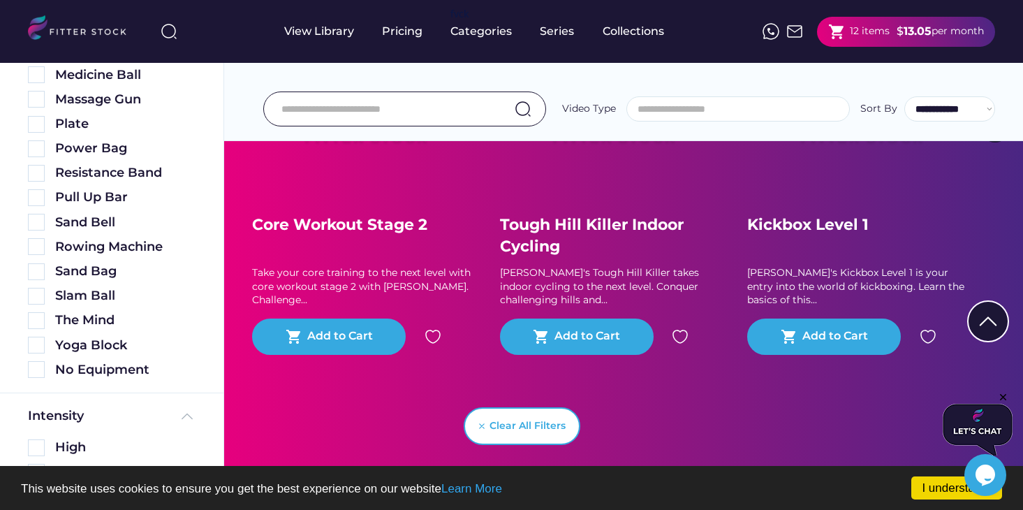
drag, startPoint x: 38, startPoint y: 202, endPoint x: 38, endPoint y: 378, distance: 176.0
click at [38, 378] on div "Equipment Ab Wheel Bodyweight Barbell Bike Bosu Ball Box/Bench Boxing Bag Chair…" at bounding box center [111, 22] width 223 height 741
click at [38, 367] on img at bounding box center [36, 369] width 17 height 17
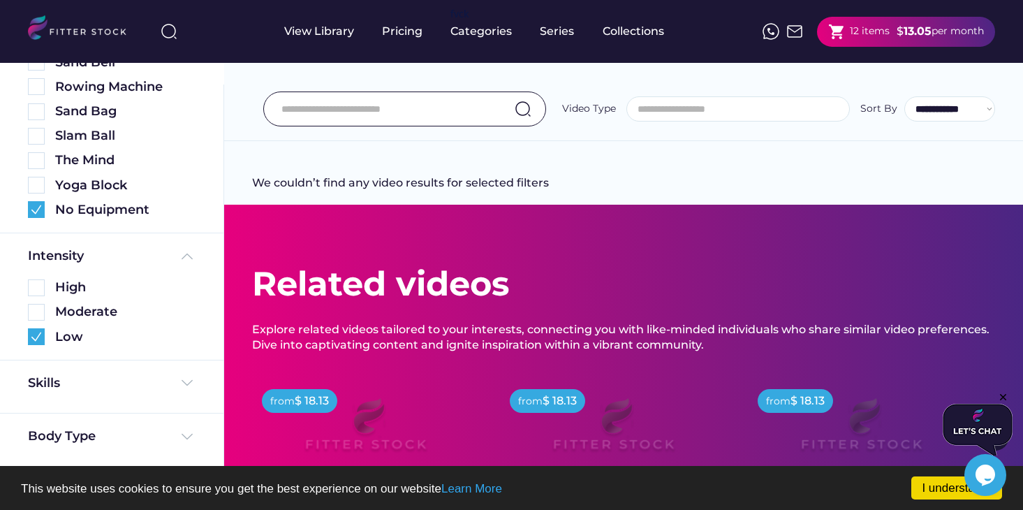
scroll to position [909, 0]
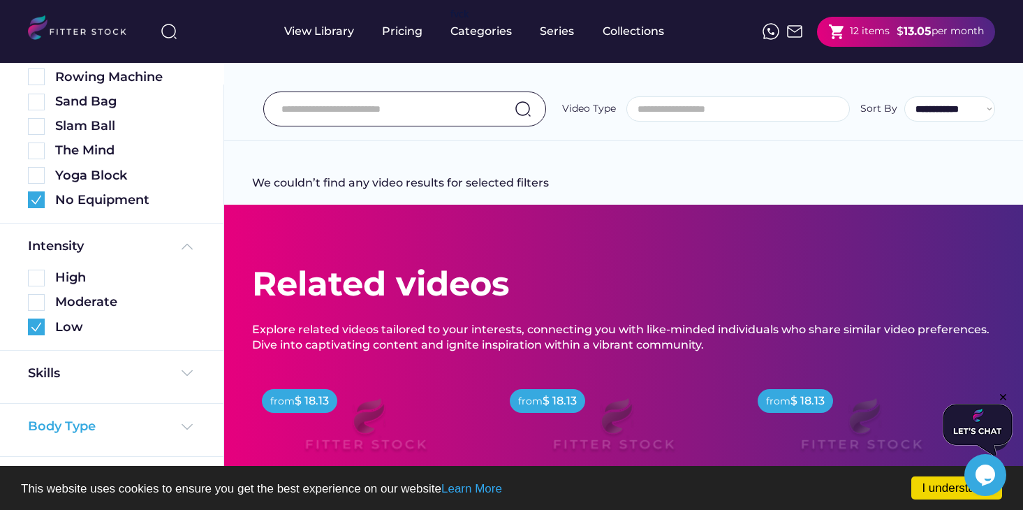
click at [78, 432] on div "Body Type" at bounding box center [62, 426] width 68 height 17
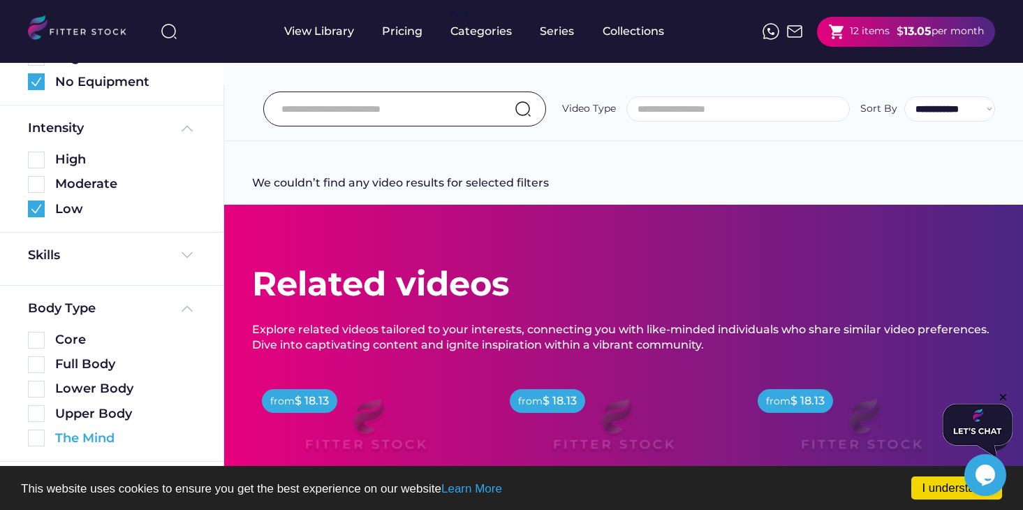
scroll to position [1032, 0]
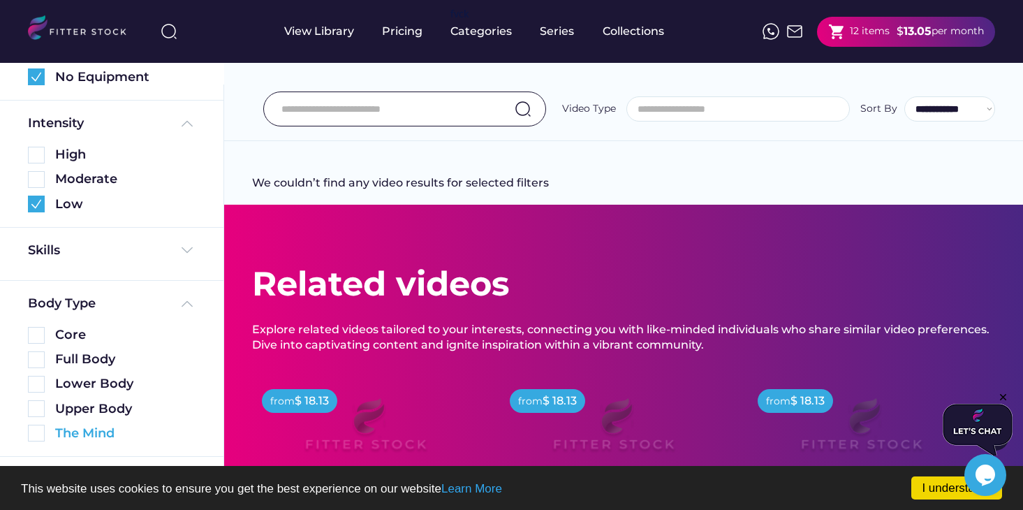
click at [37, 332] on img at bounding box center [36, 335] width 17 height 17
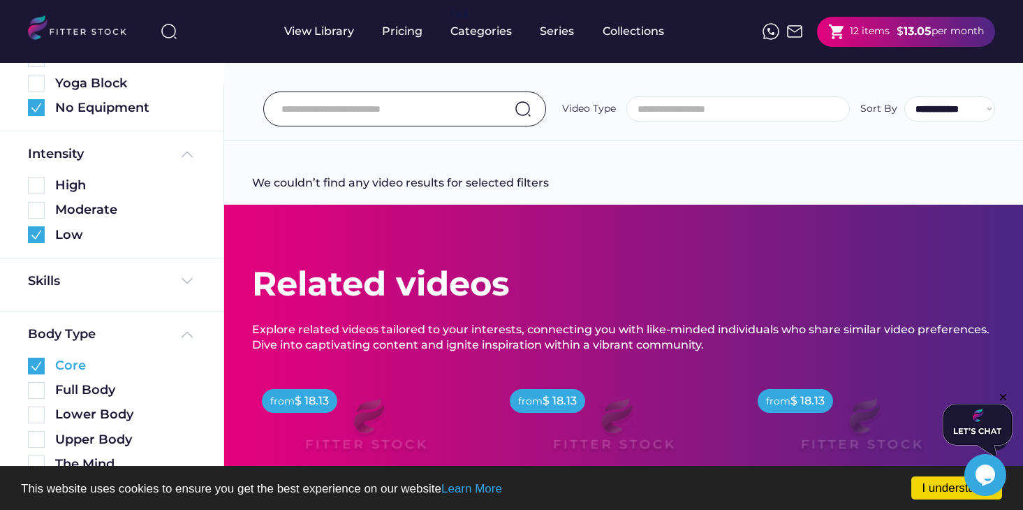
scroll to position [0, 0]
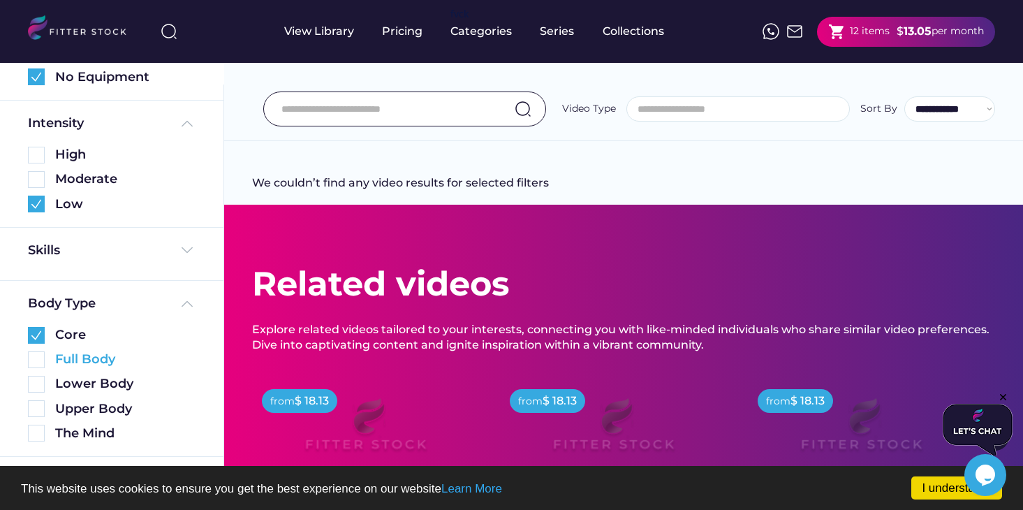
click at [38, 362] on img at bounding box center [36, 359] width 17 height 17
click at [38, 384] on img at bounding box center [36, 384] width 17 height 17
click at [39, 411] on img at bounding box center [36, 408] width 17 height 17
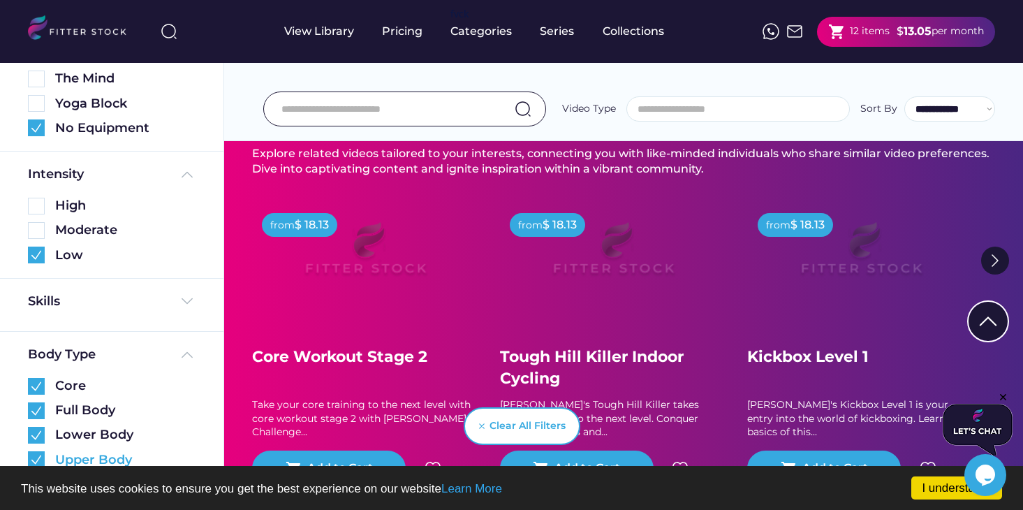
scroll to position [989, 0]
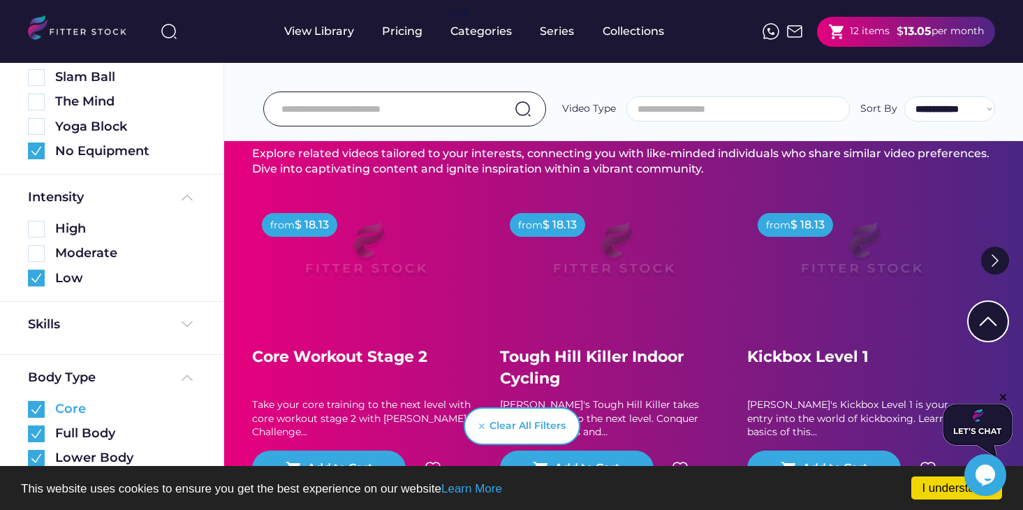
click at [162, 326] on div "Skills" at bounding box center [112, 324] width 168 height 17
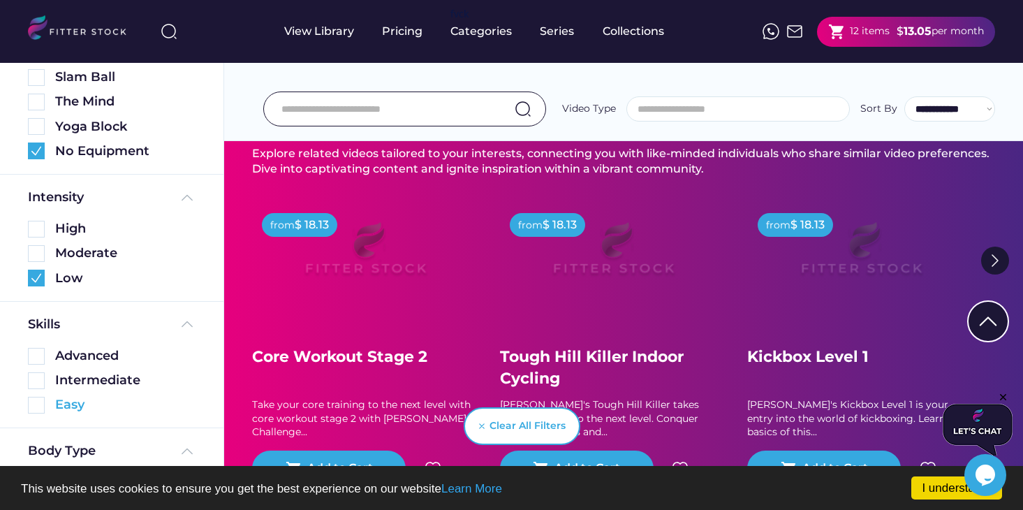
drag, startPoint x: 38, startPoint y: 378, endPoint x: 42, endPoint y: 405, distance: 27.5
click at [42, 405] on img at bounding box center [36, 405] width 17 height 17
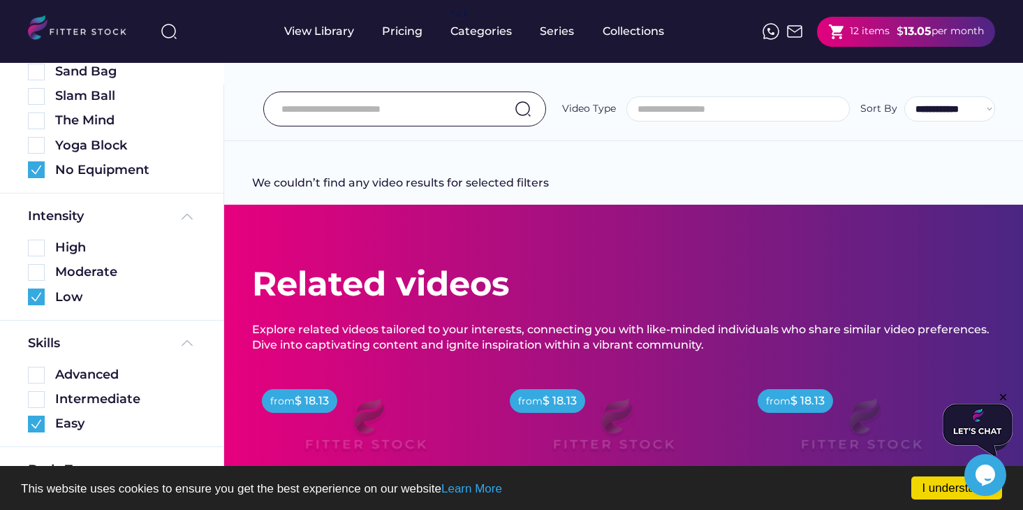
scroll to position [971, 0]
click at [43, 399] on img at bounding box center [36, 398] width 17 height 17
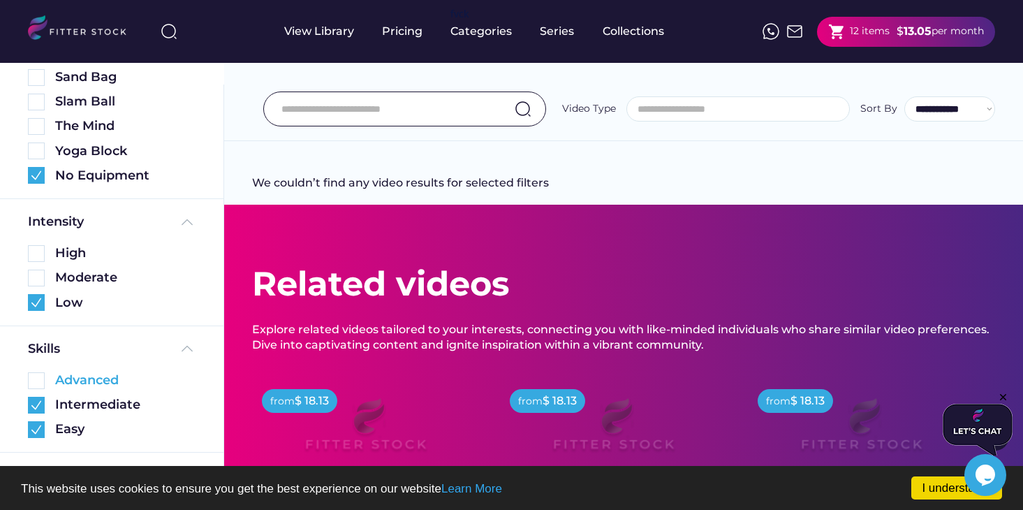
scroll to position [966, 0]
drag, startPoint x: 42, startPoint y: 405, endPoint x: 34, endPoint y: 405, distance: 7.7
click at [34, 405] on img at bounding box center [36, 403] width 17 height 17
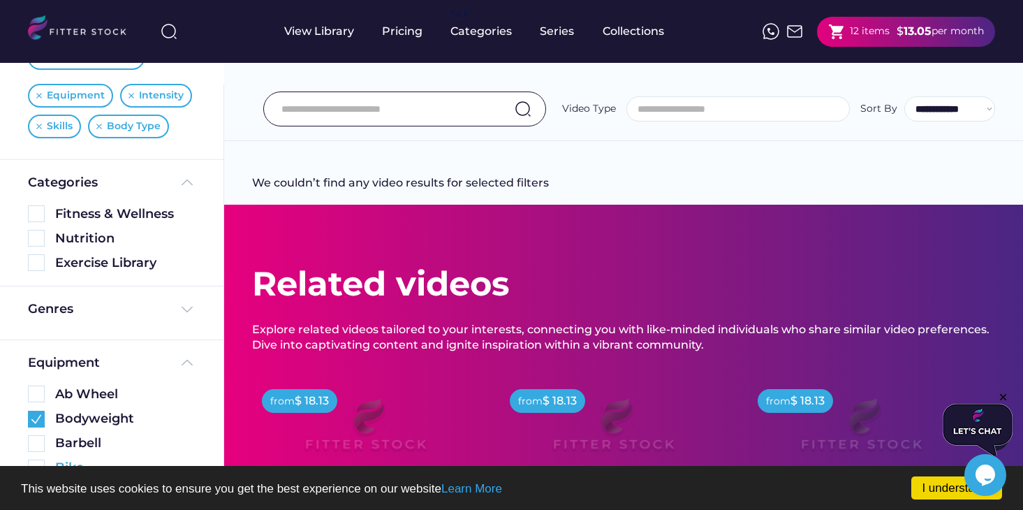
scroll to position [66, 0]
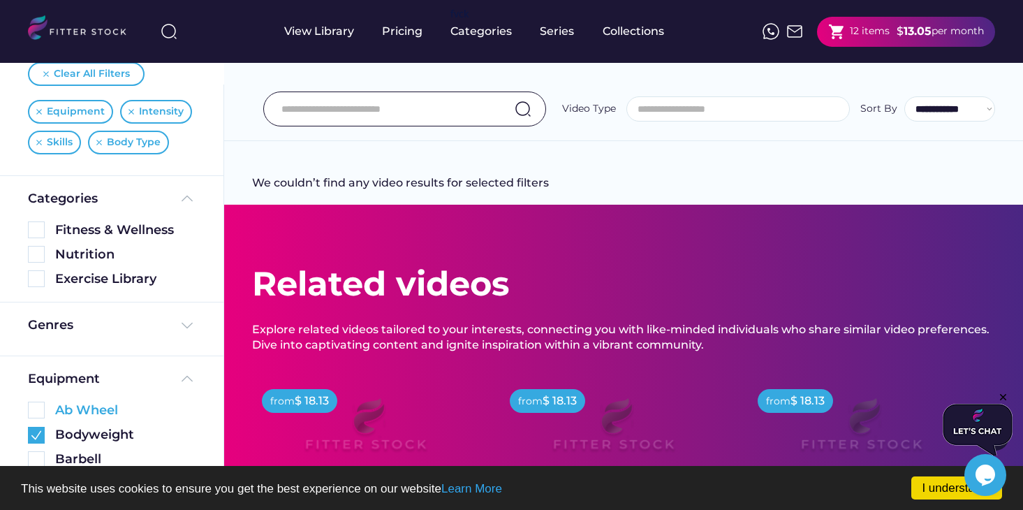
click at [69, 328] on div "Genres" at bounding box center [50, 324] width 45 height 17
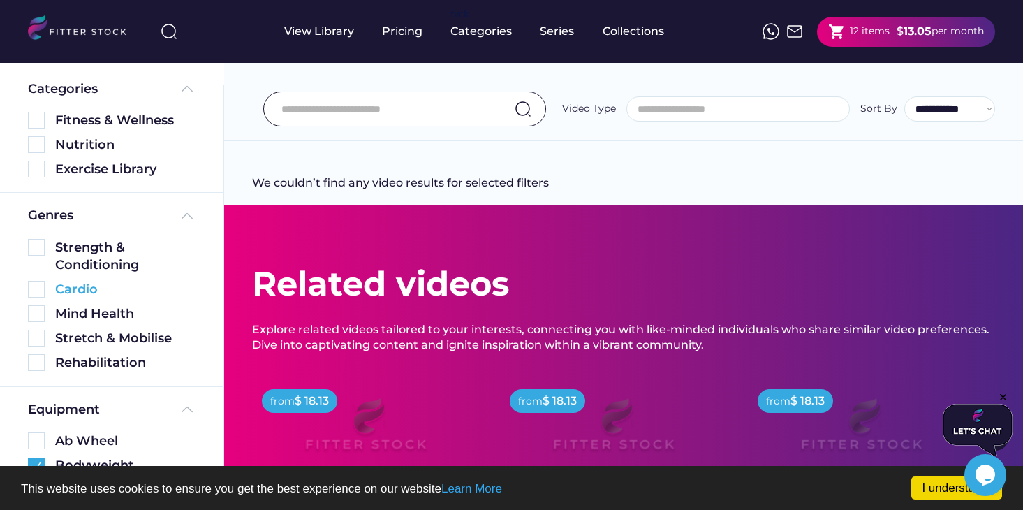
scroll to position [177, 0]
click at [38, 247] on img at bounding box center [36, 245] width 17 height 17
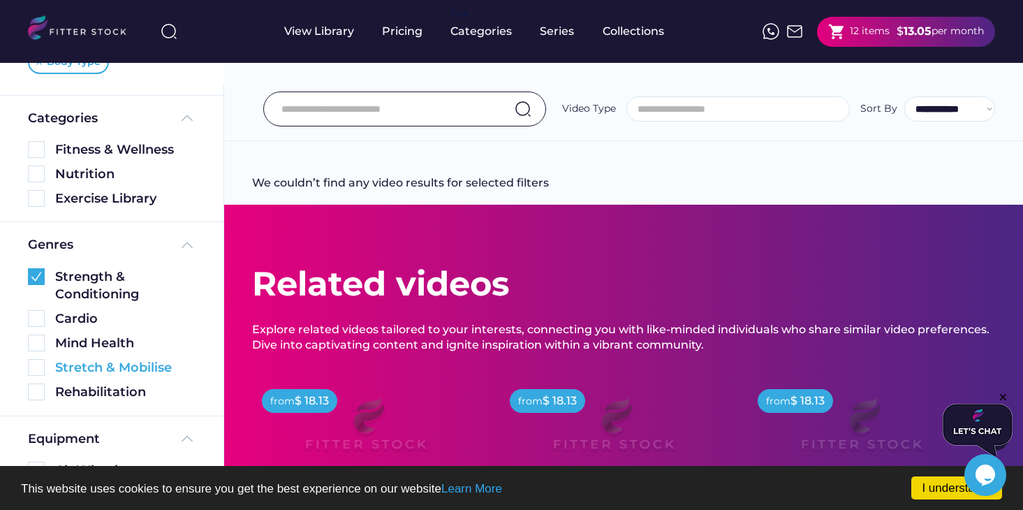
drag, startPoint x: 34, startPoint y: 405, endPoint x: 41, endPoint y: 367, distance: 39.0
click at [41, 367] on img at bounding box center [36, 367] width 17 height 17
click at [38, 320] on img at bounding box center [36, 318] width 17 height 17
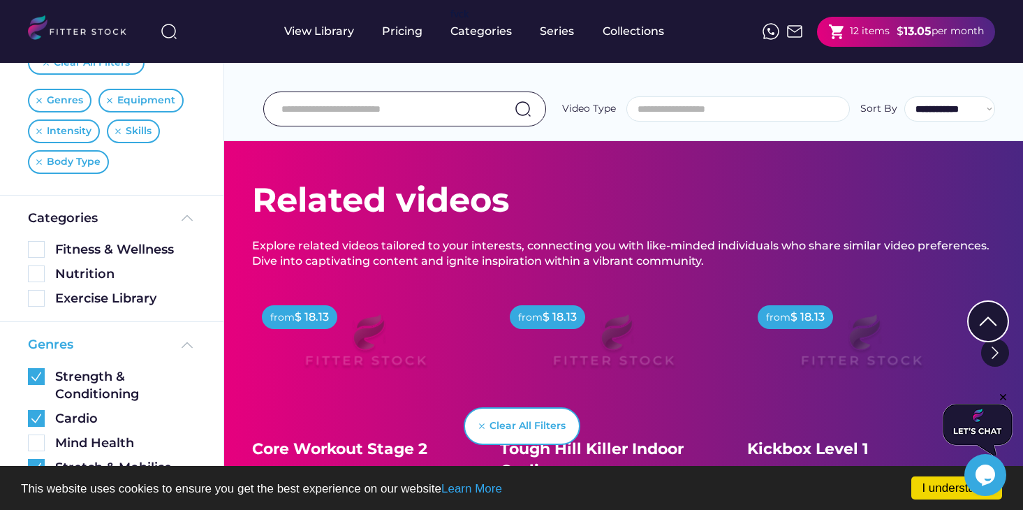
scroll to position [69, 0]
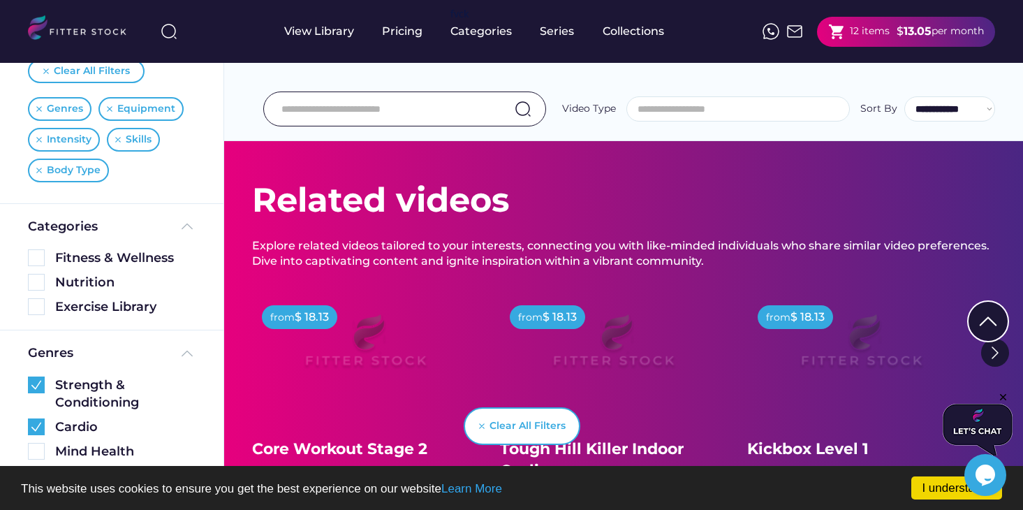
drag, startPoint x: 41, startPoint y: 367, endPoint x: 39, endPoint y: 302, distance: 64.3
click at [39, 302] on img at bounding box center [36, 306] width 17 height 17
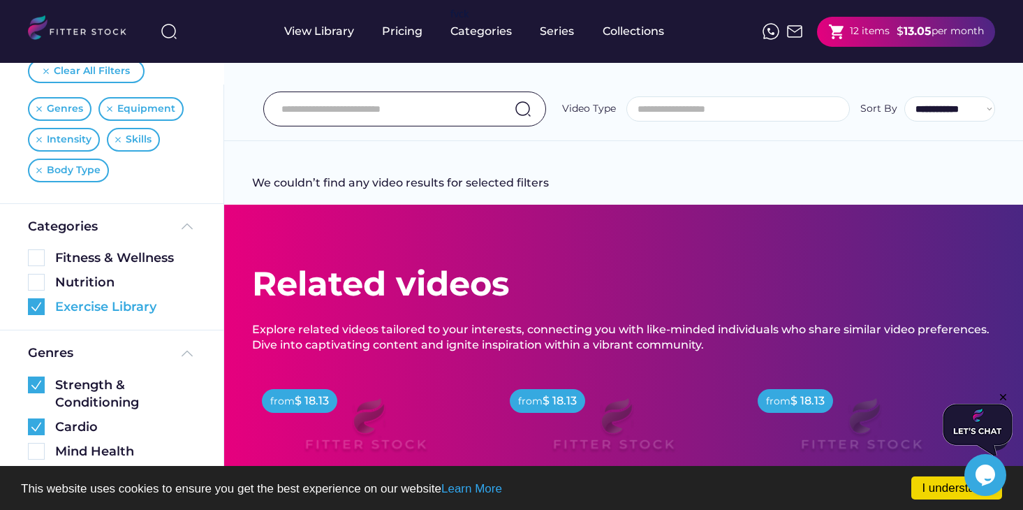
scroll to position [0, 0]
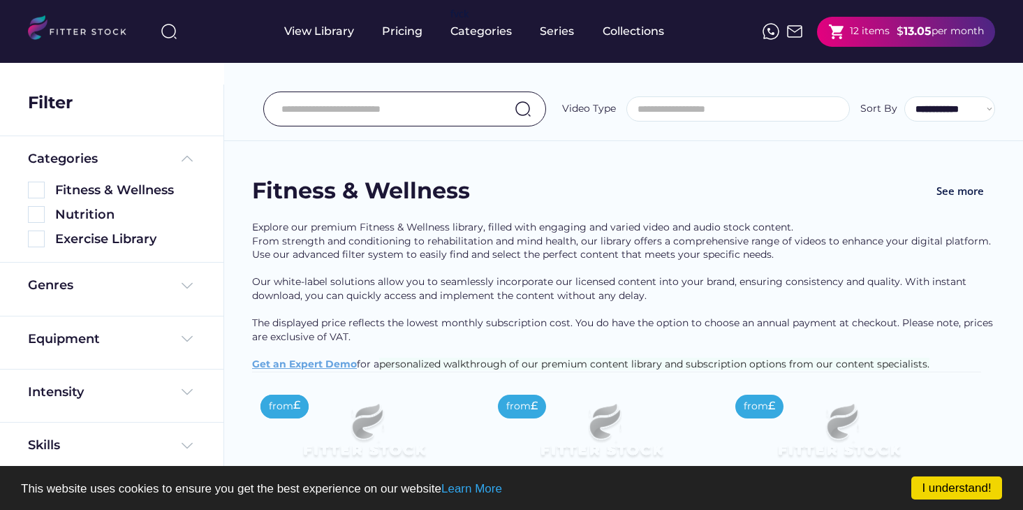
select select
select select "**********"
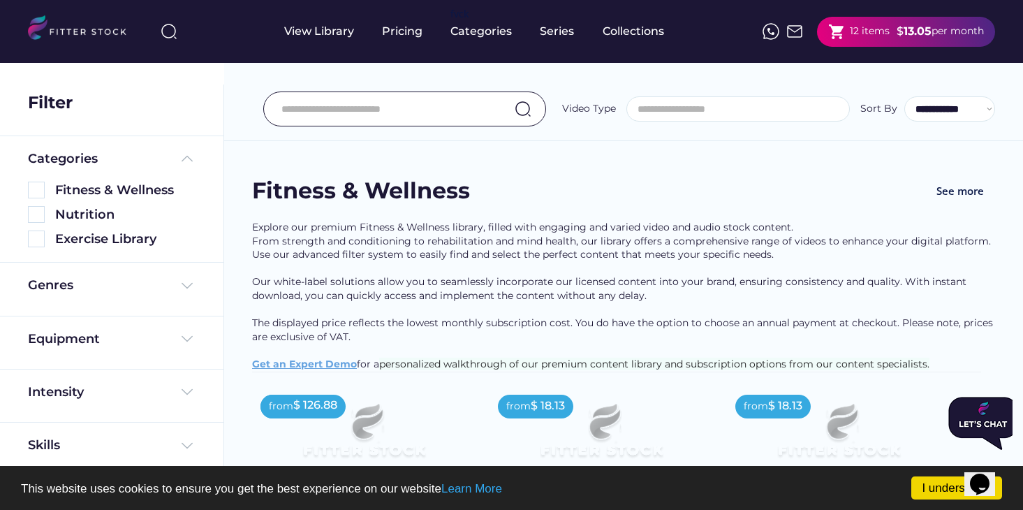
click at [40, 241] on img at bounding box center [36, 238] width 17 height 17
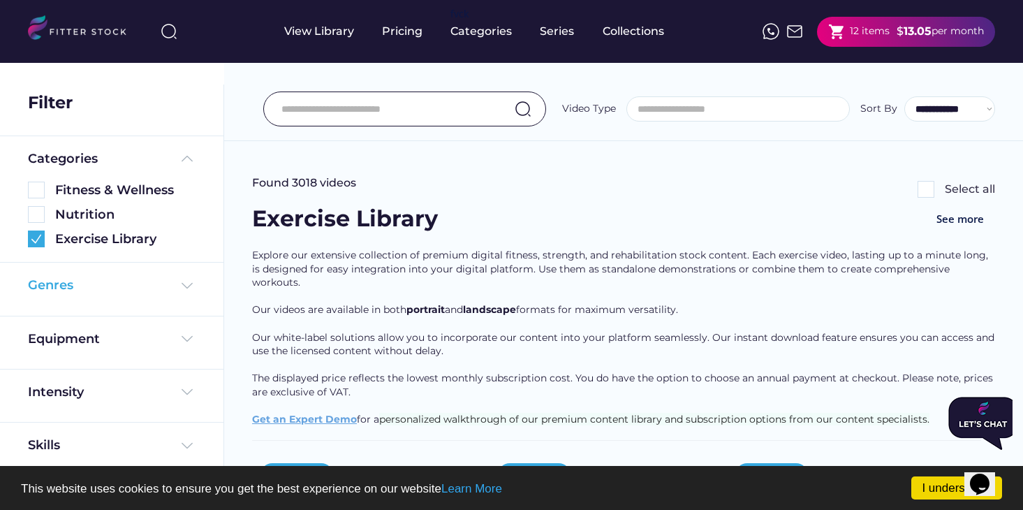
click at [125, 291] on div "Genres" at bounding box center [112, 285] width 168 height 17
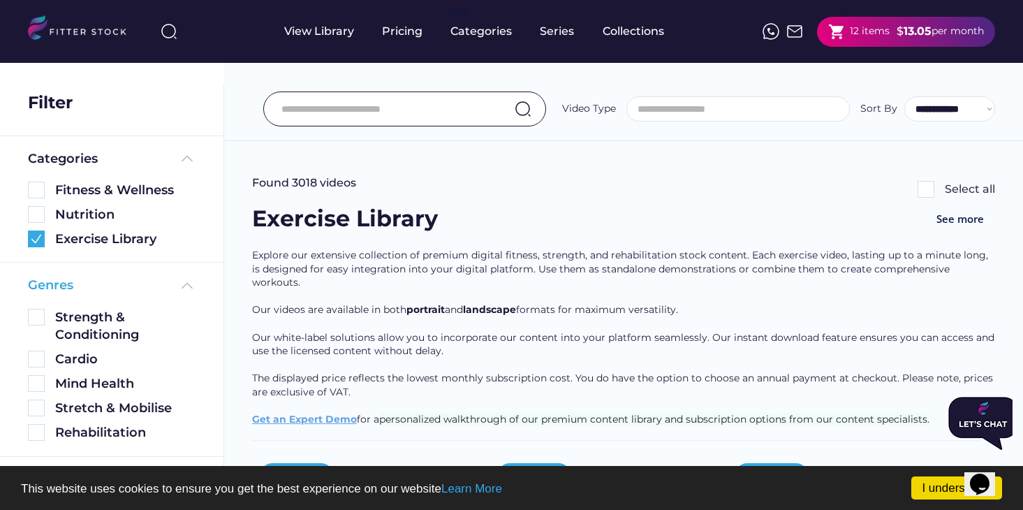
drag, startPoint x: 0, startPoint y: 0, endPoint x: 41, endPoint y: 318, distance: 321.1
click at [41, 318] on img at bounding box center [36, 317] width 17 height 17
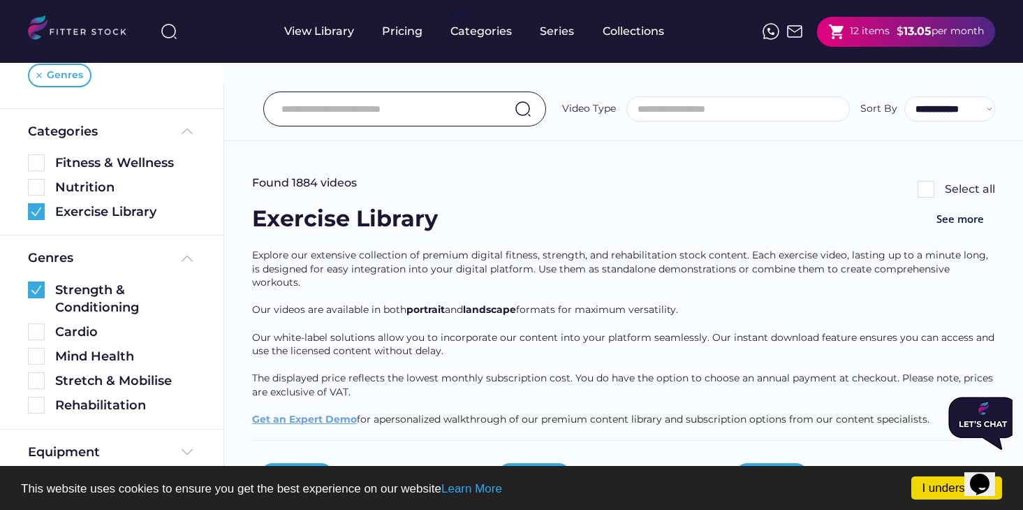
scroll to position [104, 0]
click at [38, 328] on img at bounding box center [36, 330] width 17 height 17
click at [41, 379] on img at bounding box center [36, 379] width 17 height 17
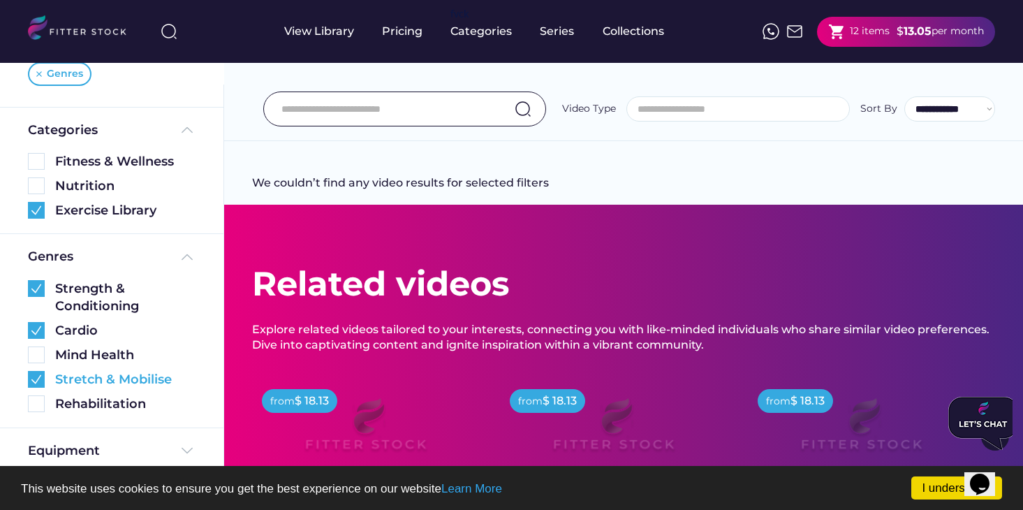
click at [41, 379] on img at bounding box center [36, 379] width 17 height 17
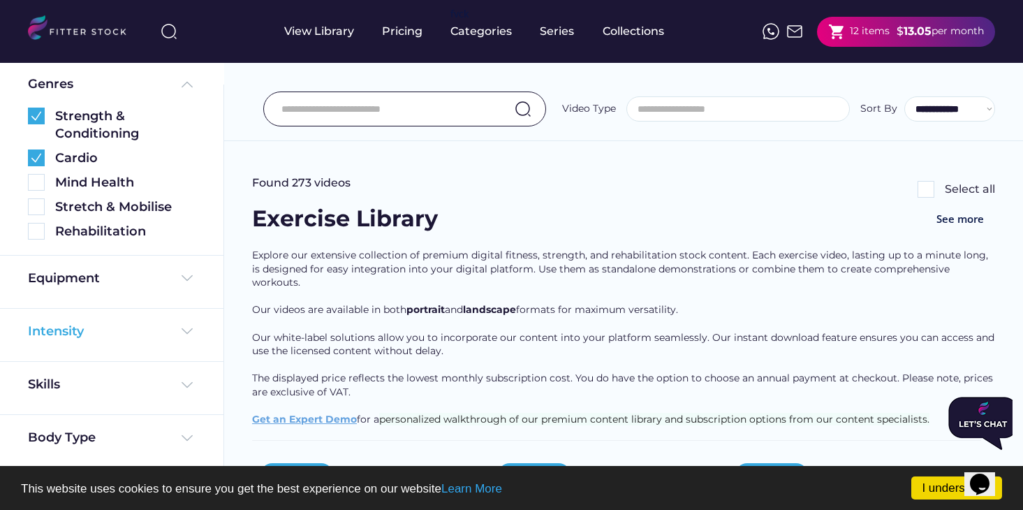
scroll to position [279, 0]
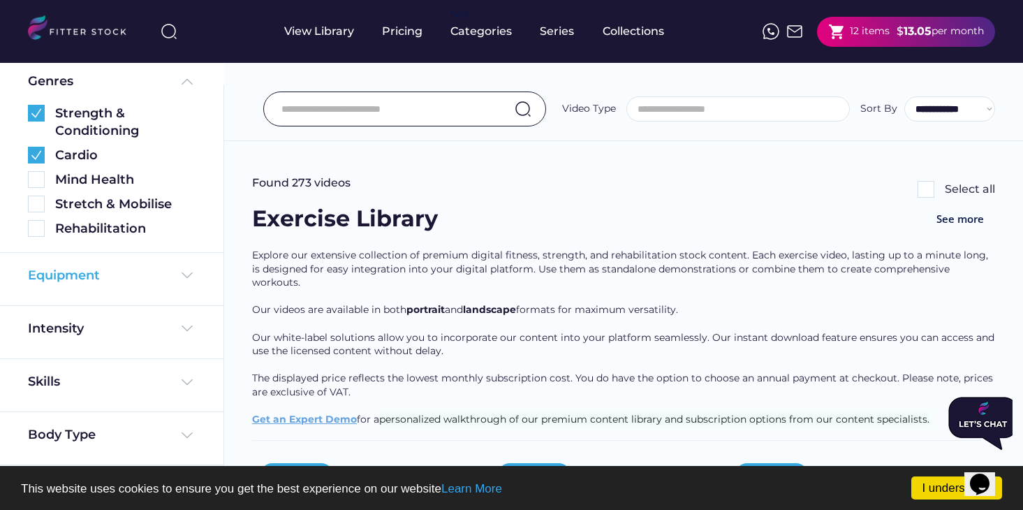
click at [104, 278] on div "Equipment" at bounding box center [112, 275] width 168 height 17
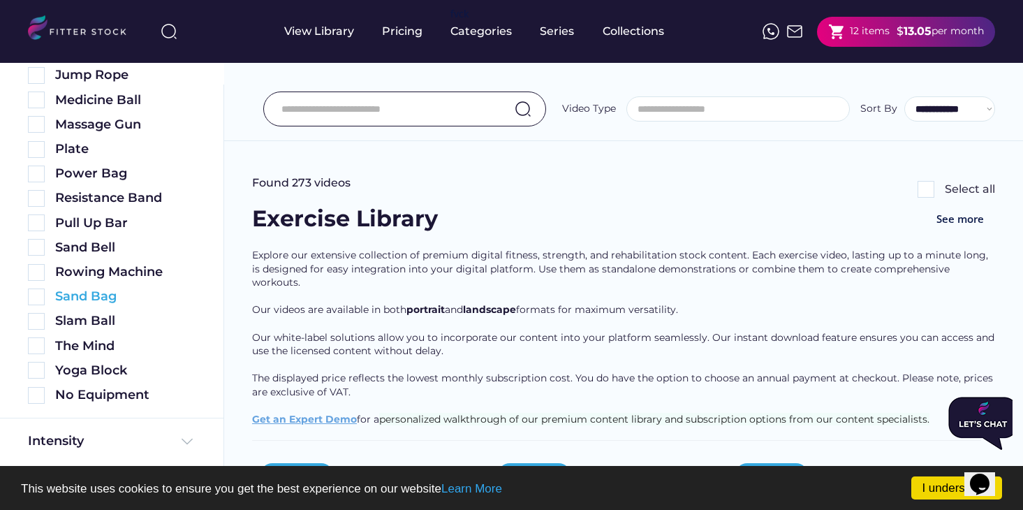
scroll to position [845, 0]
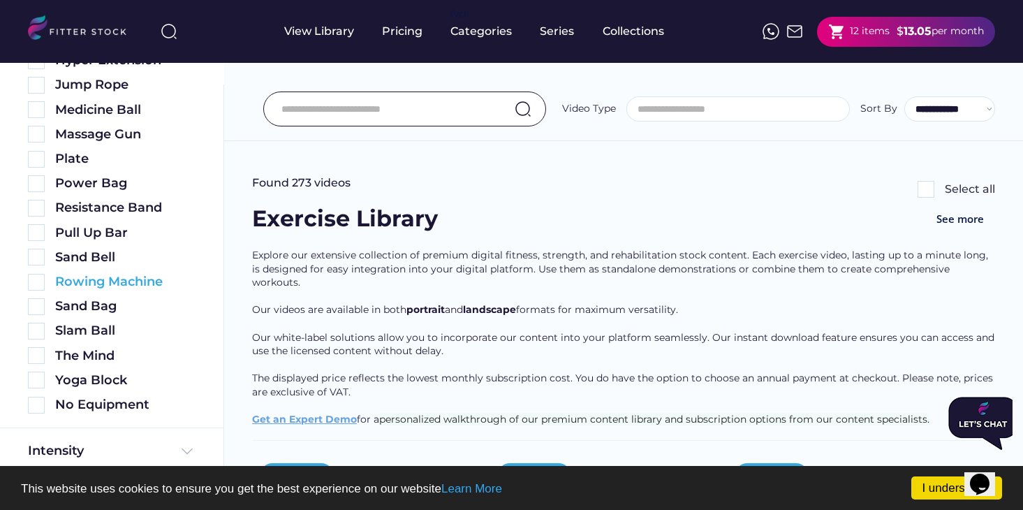
click at [35, 406] on img at bounding box center [36, 405] width 17 height 17
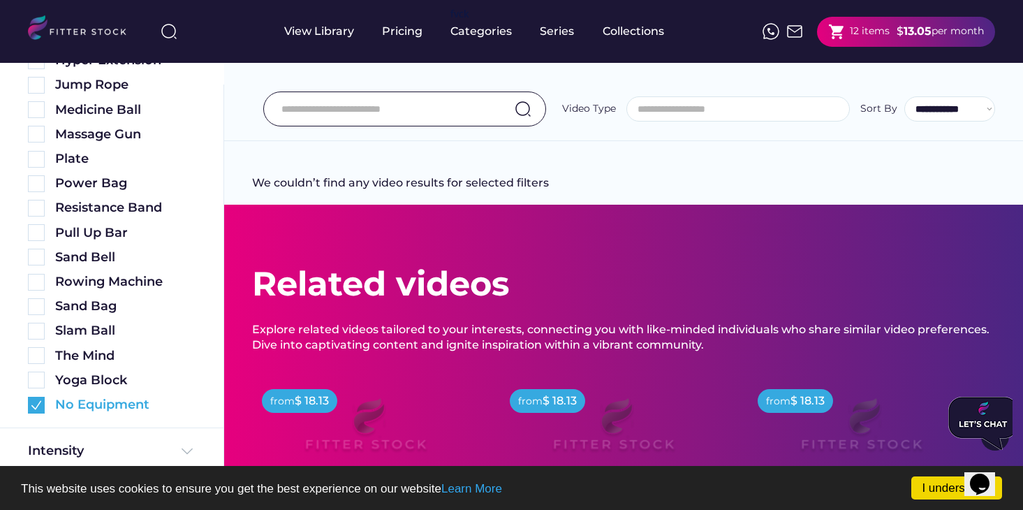
click at [35, 406] on img at bounding box center [36, 405] width 17 height 17
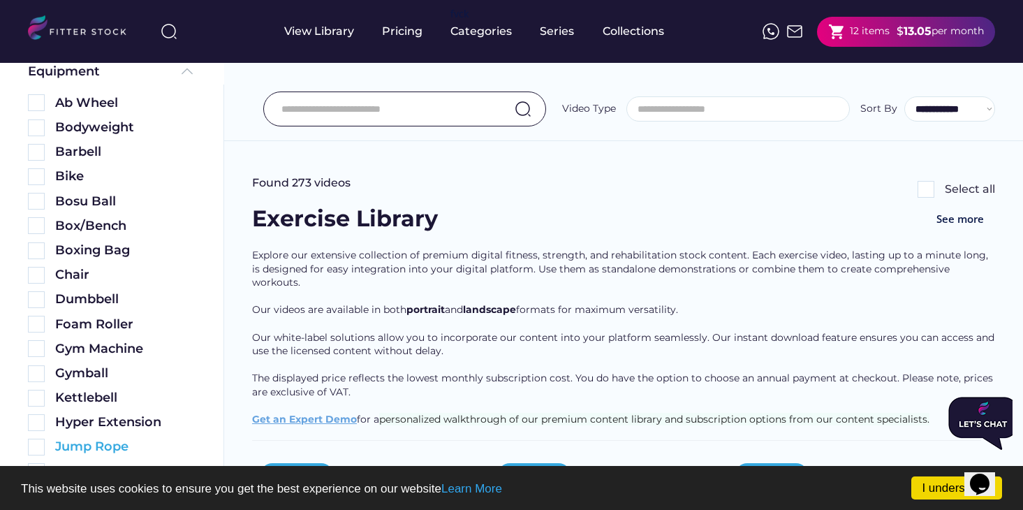
scroll to position [480, 0]
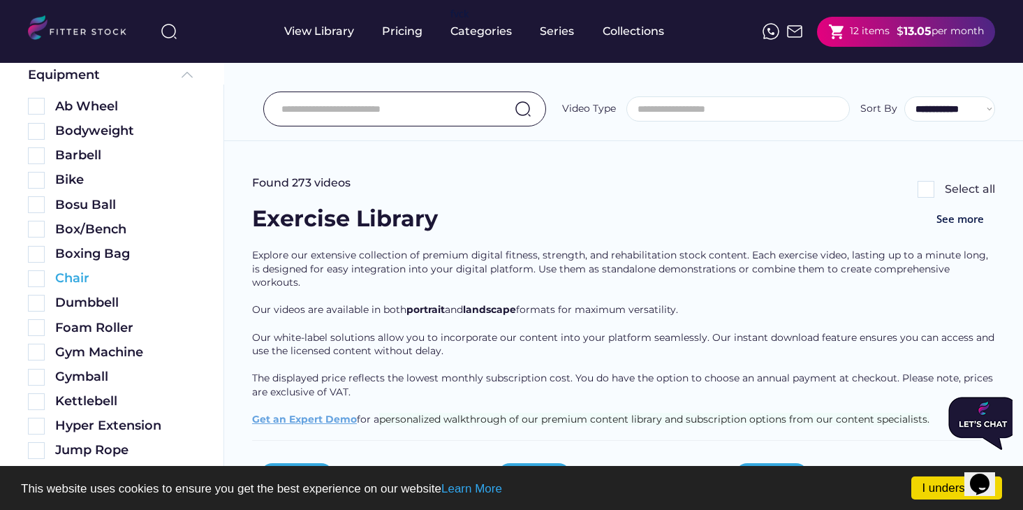
drag, startPoint x: 41, startPoint y: 318, endPoint x: 32, endPoint y: 281, distance: 38.8
click at [32, 281] on img at bounding box center [36, 278] width 17 height 17
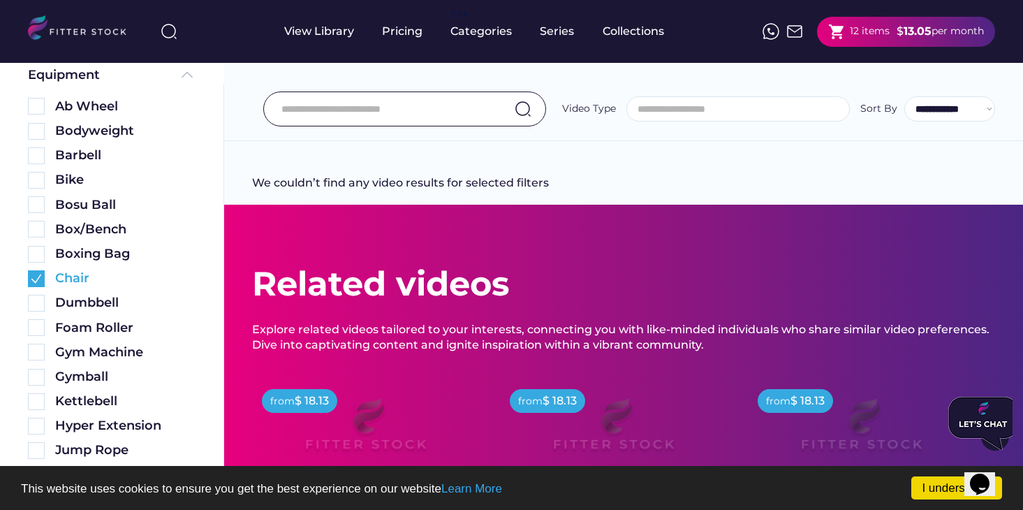
click at [32, 281] on img at bounding box center [36, 278] width 17 height 17
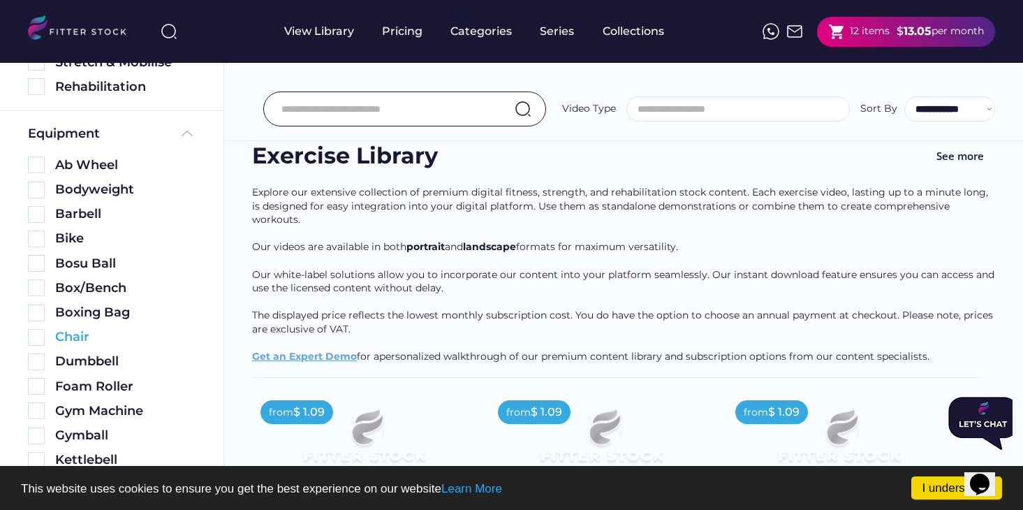
scroll to position [413, 0]
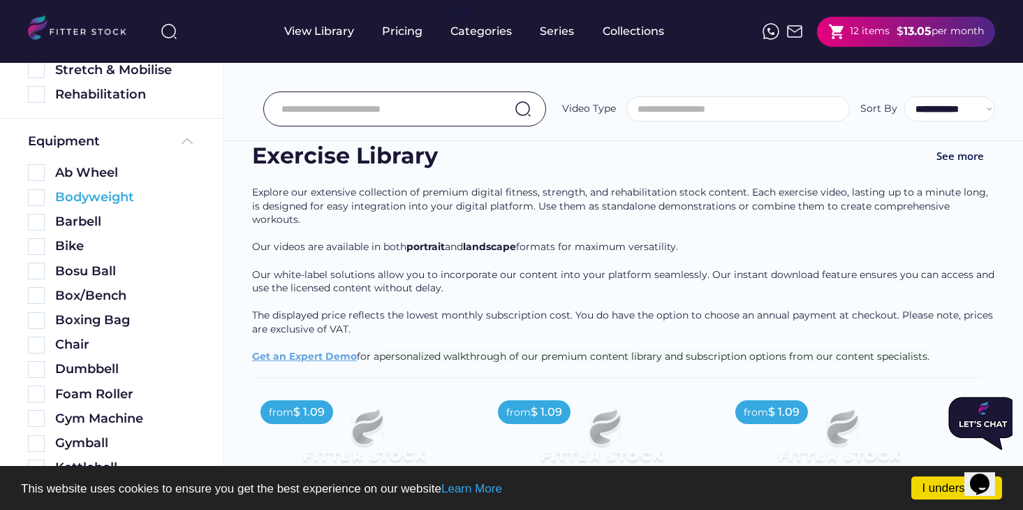
drag, startPoint x: 32, startPoint y: 281, endPoint x: 33, endPoint y: 193, distance: 87.3
click at [33, 193] on img at bounding box center [36, 197] width 17 height 17
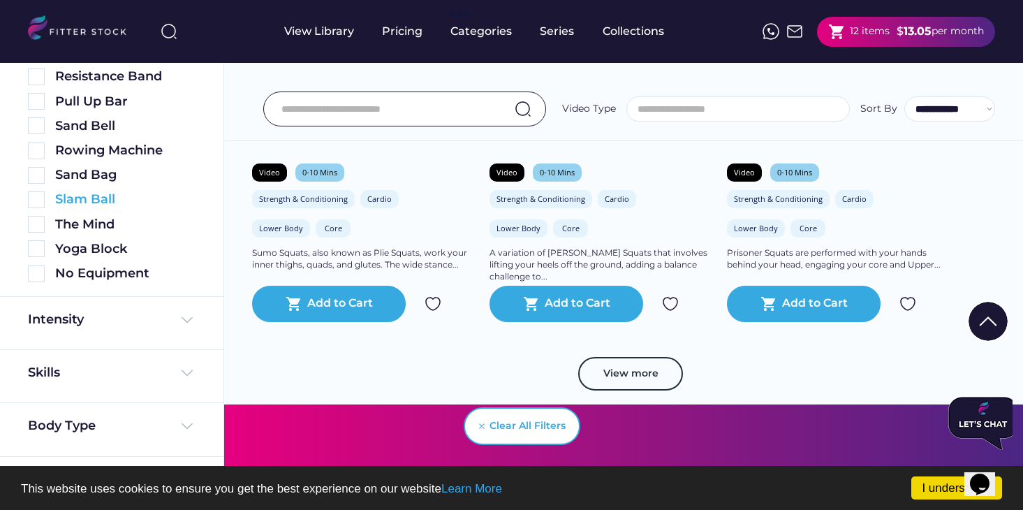
scroll to position [847, 0]
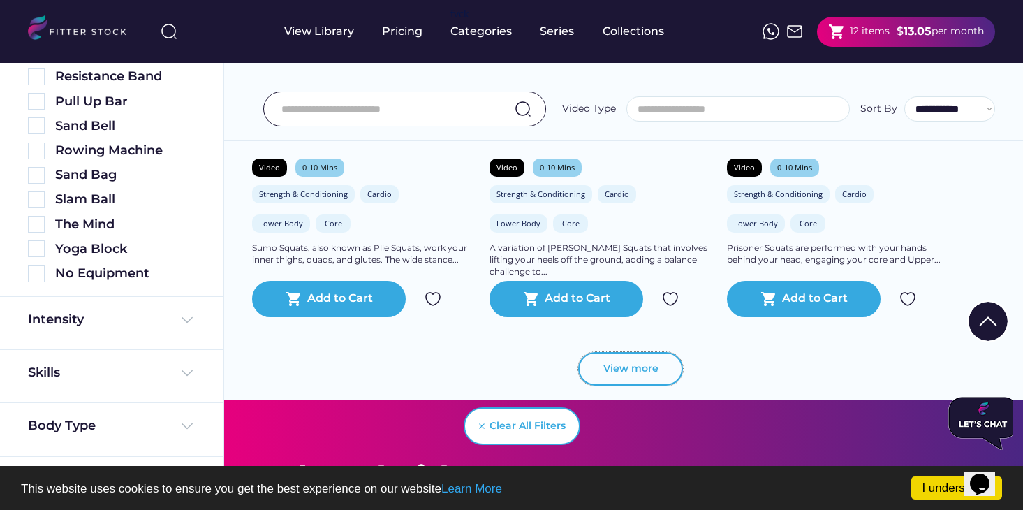
click at [641, 365] on button "View more" at bounding box center [630, 369] width 105 height 34
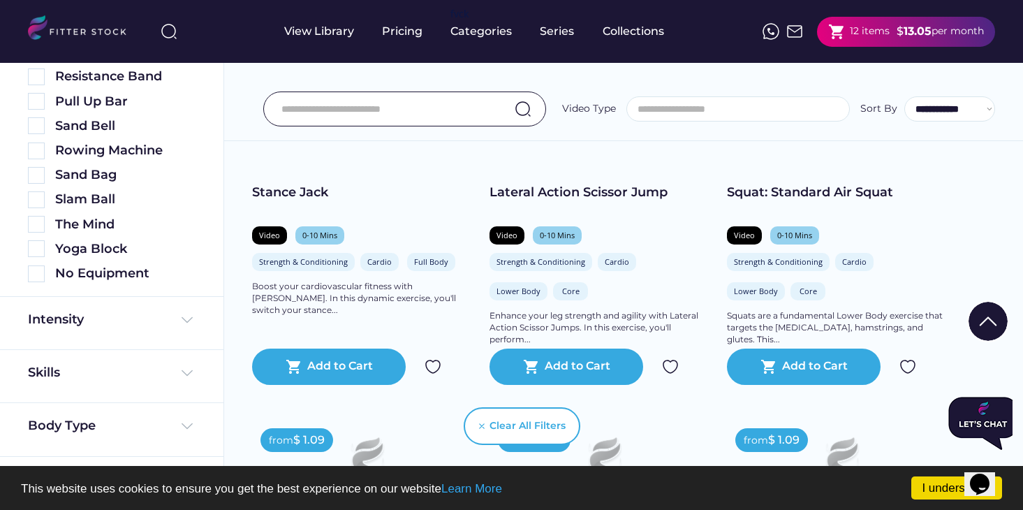
scroll to position [599, 0]
